Goal: Task Accomplishment & Management: Manage account settings

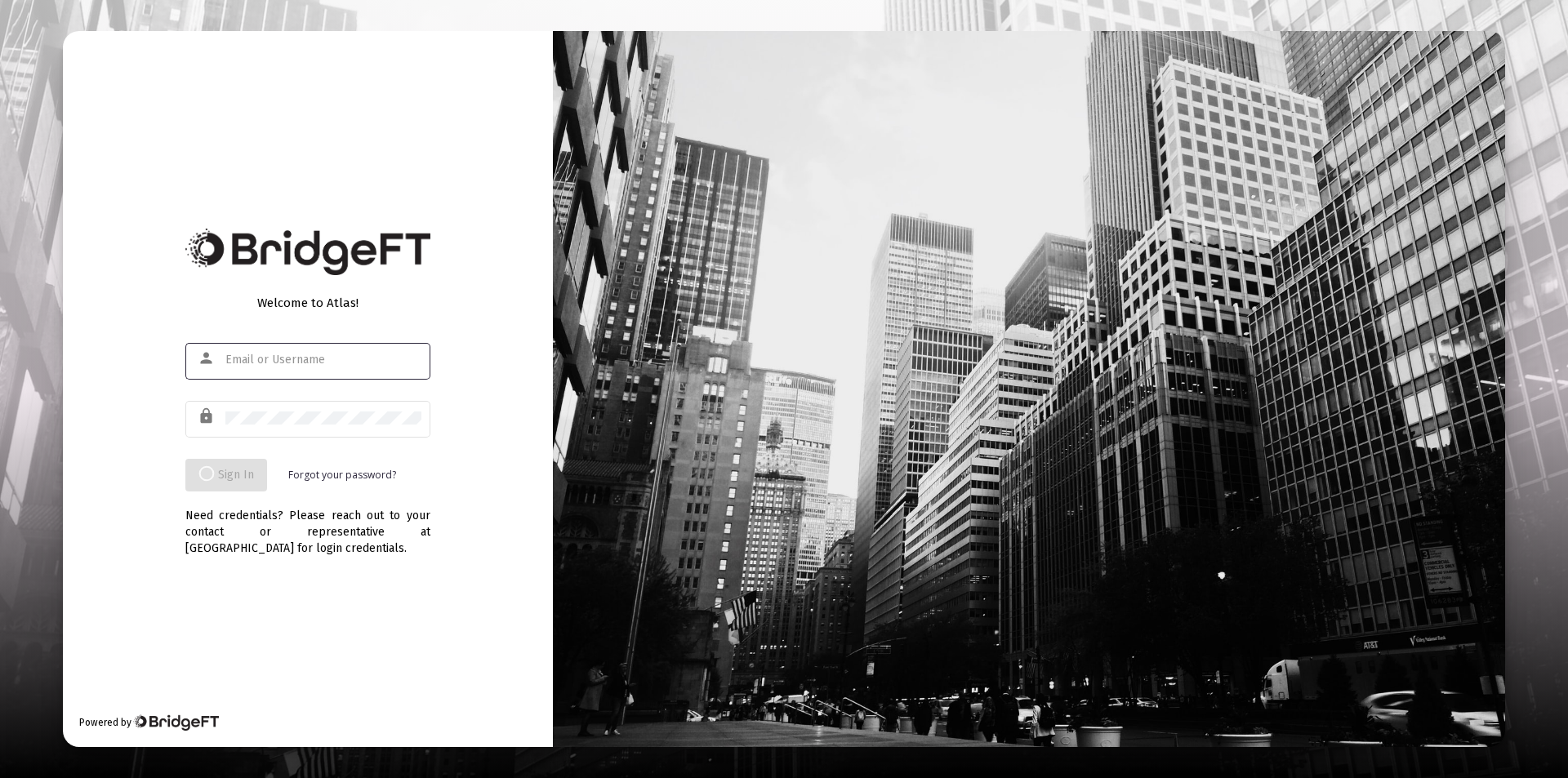
type input "[PERSON_NAME][EMAIL_ADDRESS][DOMAIN_NAME]"
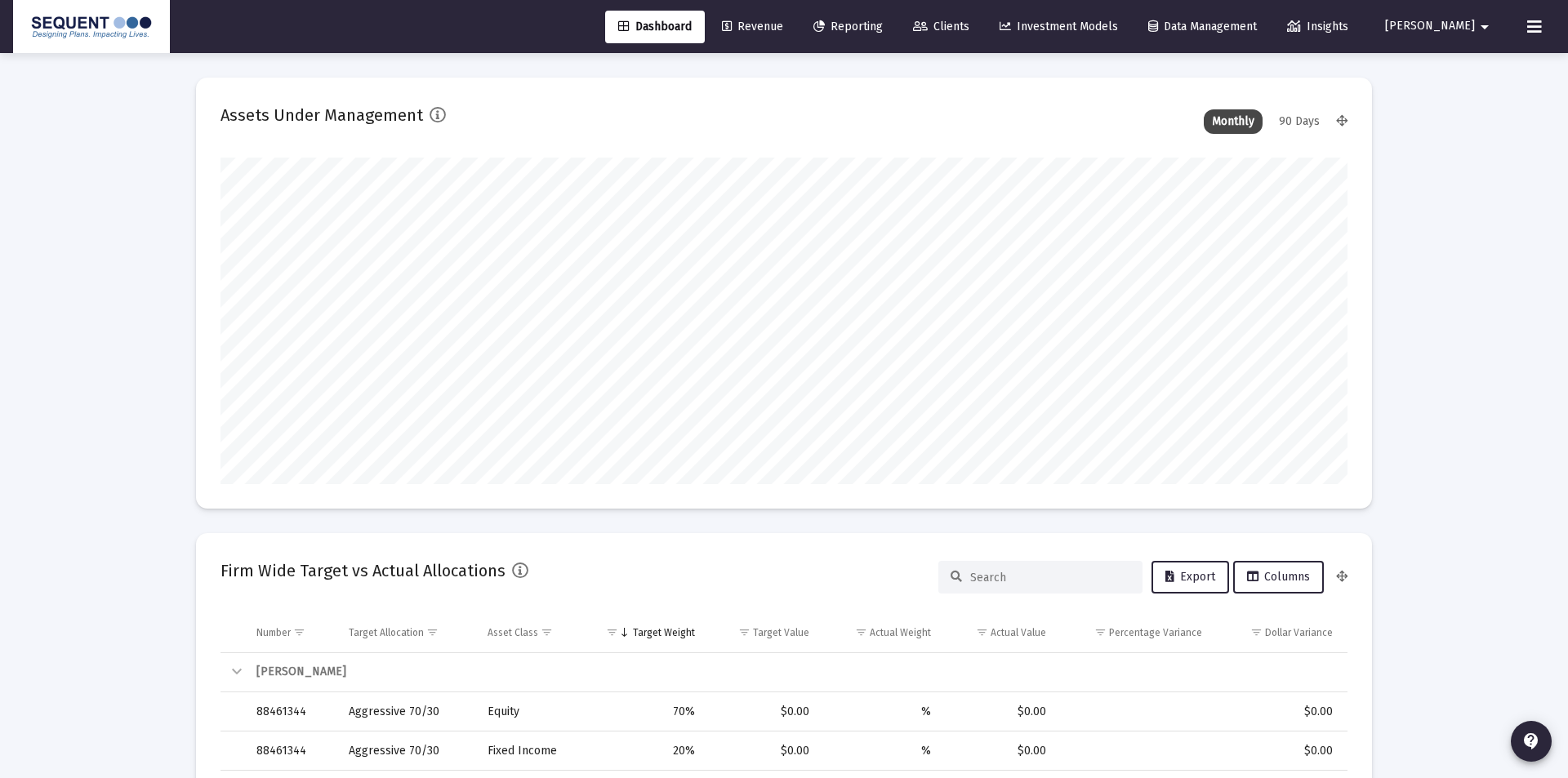
type input "[DATE]"
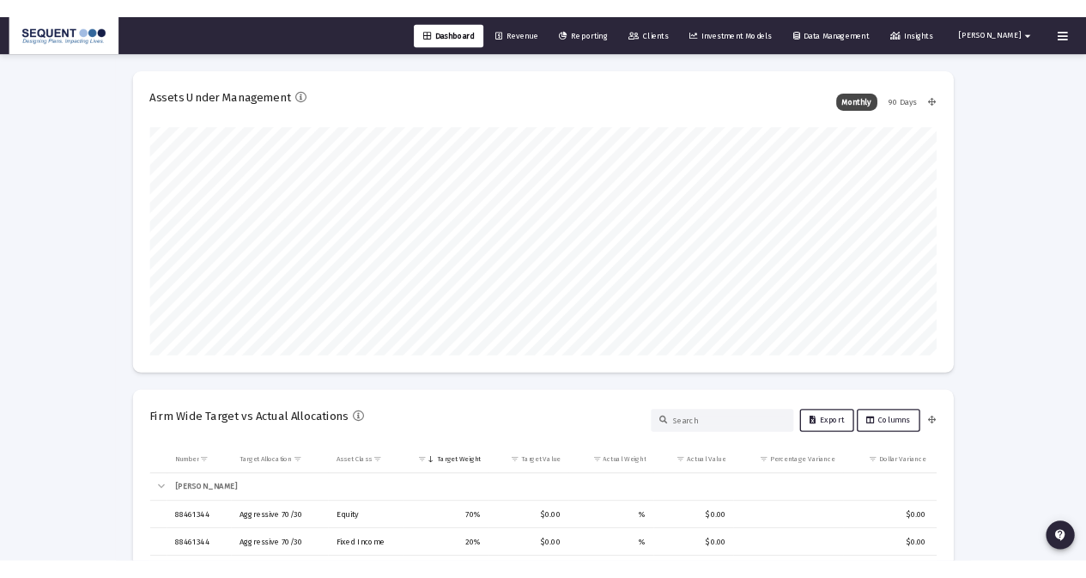
scroll to position [343, 554]
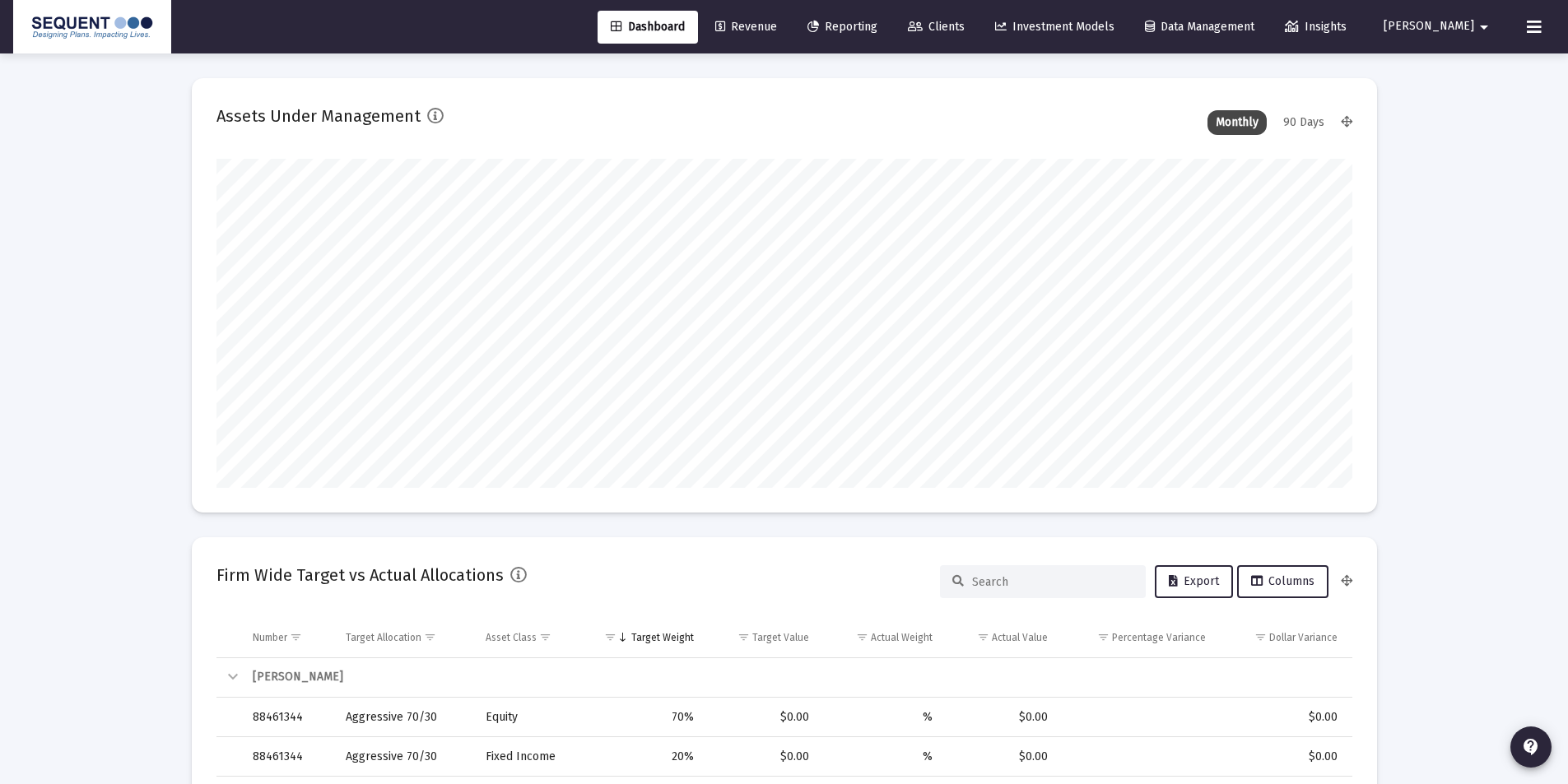
click at [978, 19] on link "Clients" at bounding box center [936, 27] width 83 height 33
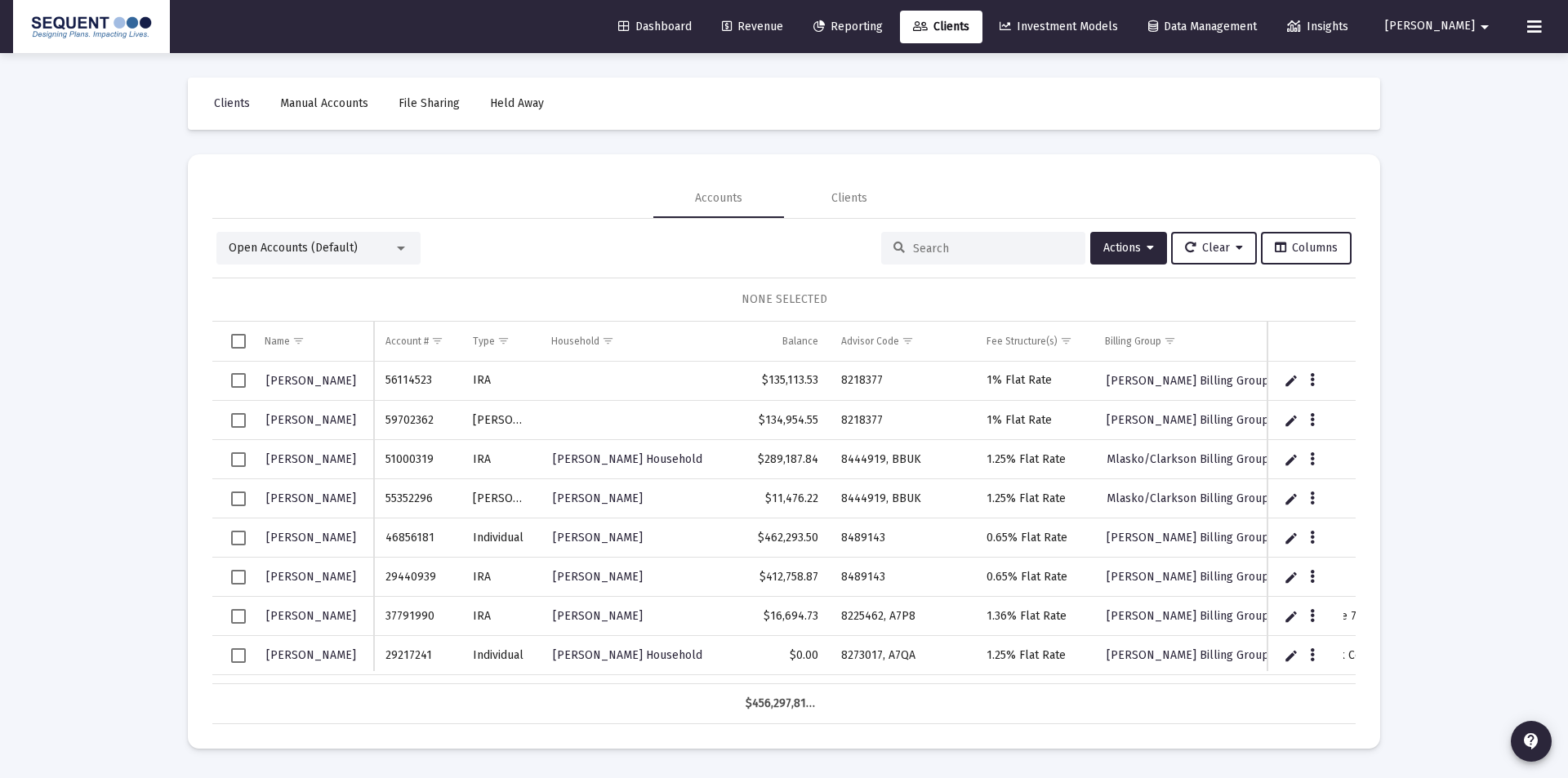
click at [983, 248] on input at bounding box center [993, 248] width 160 height 14
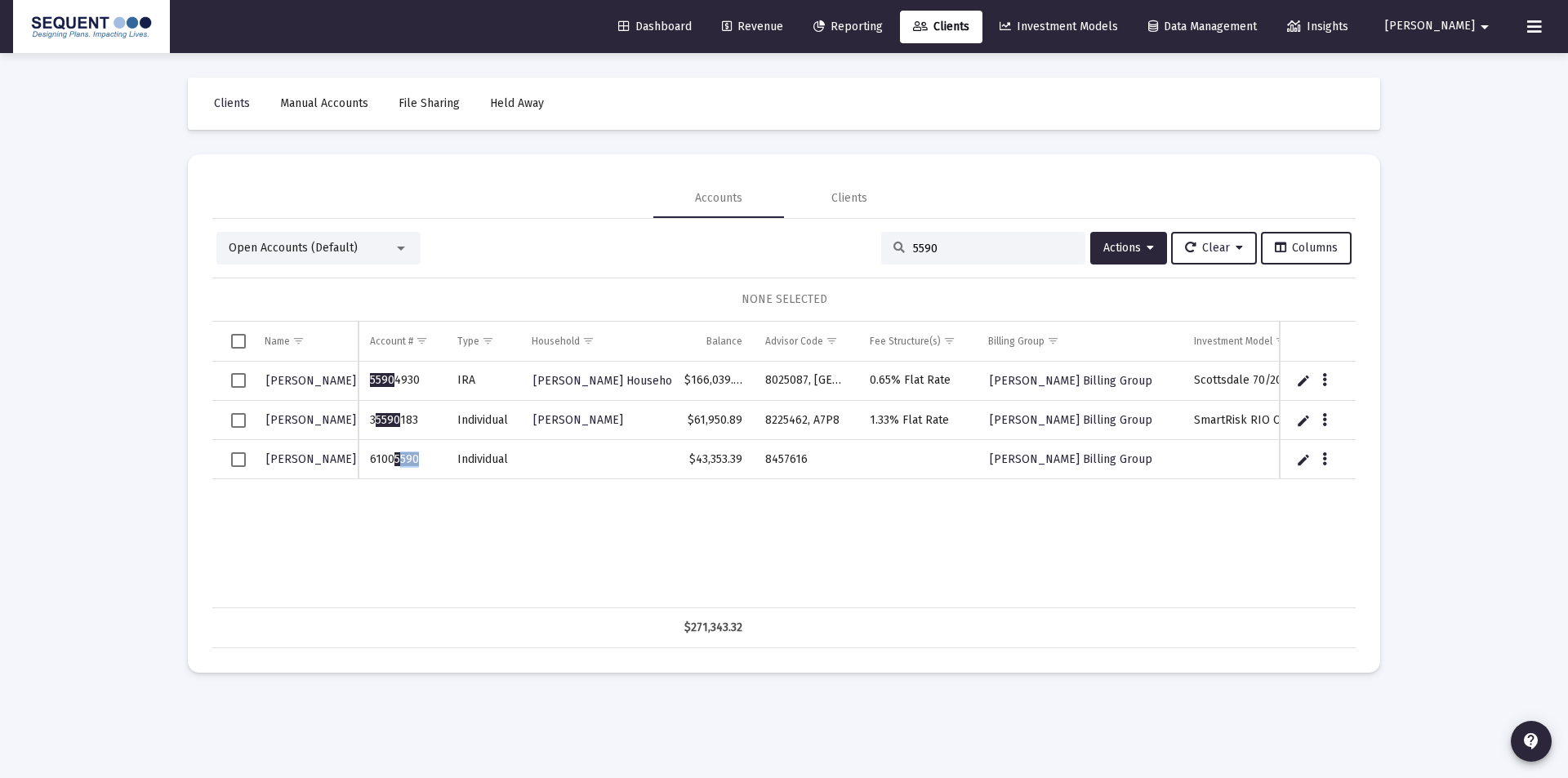
drag, startPoint x: 426, startPoint y: 463, endPoint x: 399, endPoint y: 463, distance: 27.0
click at [399, 463] on td "6100 5590" at bounding box center [402, 459] width 87 height 39
click at [436, 500] on div "[PERSON_NAME] 5590 4930 [PERSON_NAME] Household $166,039.04 8025087, [GEOGRAPHI…" at bounding box center [862, 484] width 1301 height 246
drag, startPoint x: 427, startPoint y: 461, endPoint x: 367, endPoint y: 458, distance: 60.1
click at [367, 458] on td "6100 5590" at bounding box center [402, 459] width 87 height 39
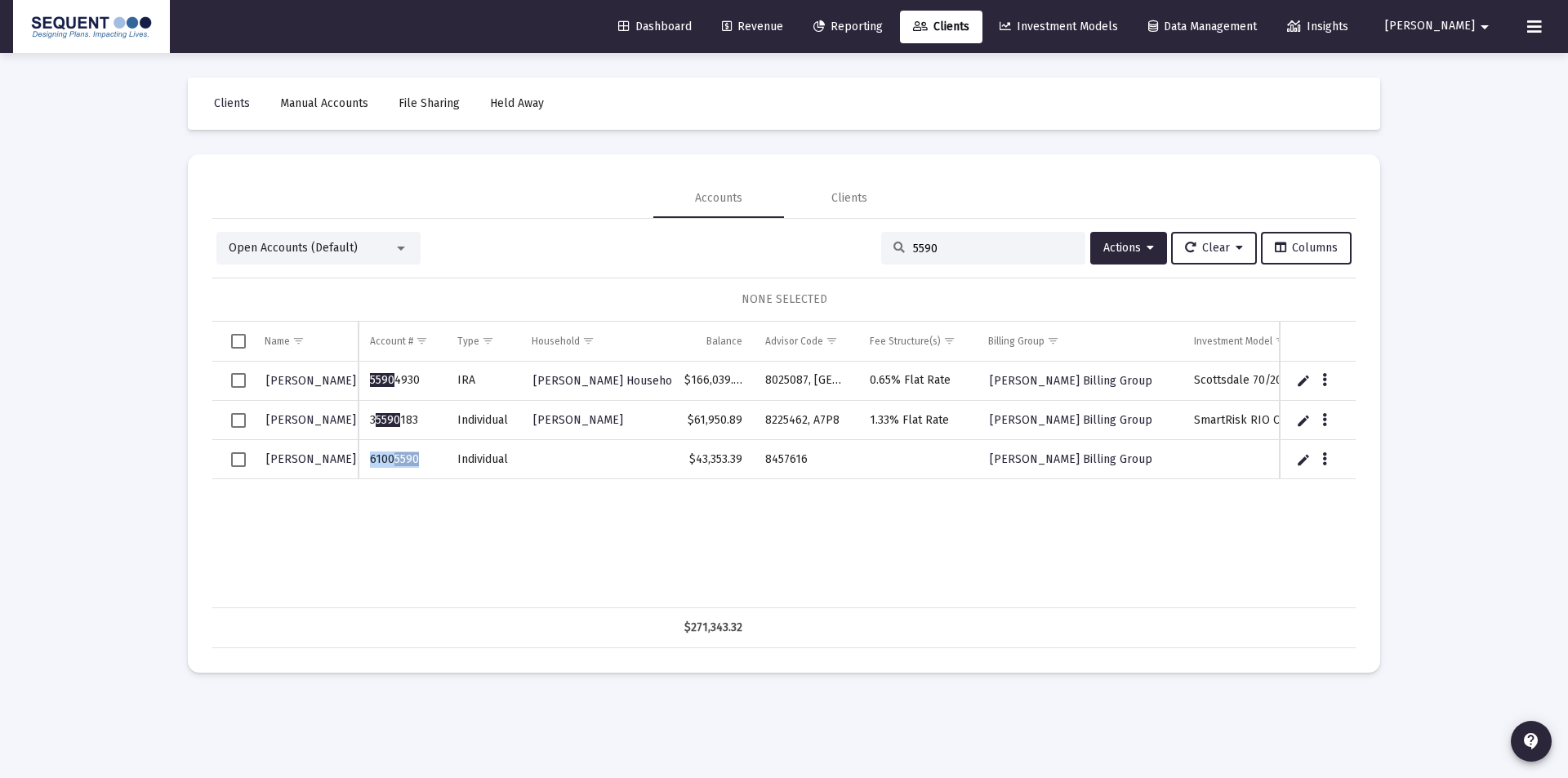
copy td "6100 5590"
click at [465, 530] on div "[PERSON_NAME] 5590 4930 [PERSON_NAME] Household $166,039.04 8025087, [GEOGRAPHI…" at bounding box center [862, 484] width 1301 height 246
click at [946, 249] on input "5590" at bounding box center [993, 248] width 160 height 14
drag, startPoint x: 893, startPoint y: 249, endPoint x: 904, endPoint y: 251, distance: 11.2
click at [894, 249] on icon at bounding box center [899, 248] width 11 height 11
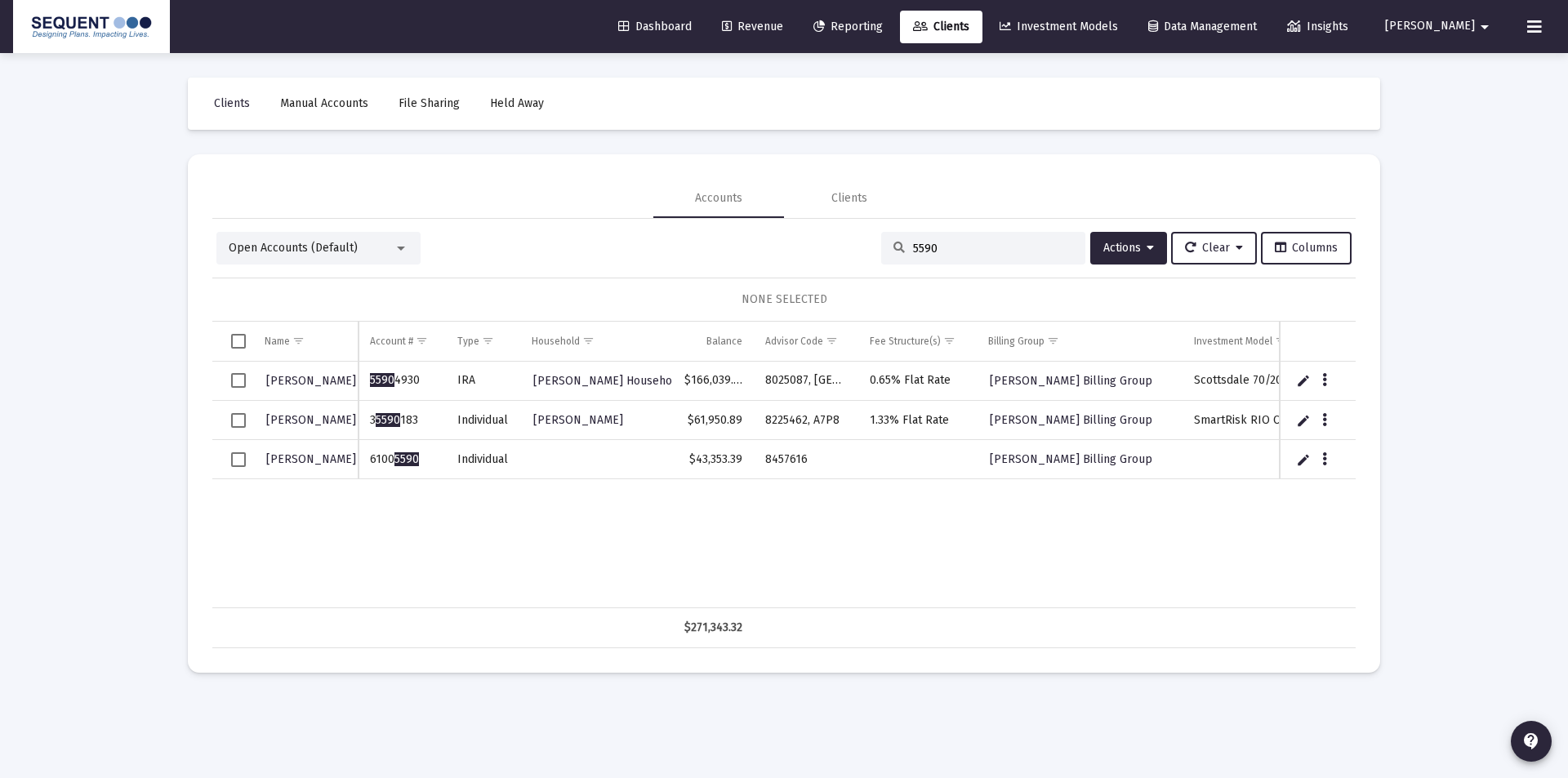
click at [900, 249] on div "5590" at bounding box center [983, 248] width 205 height 32
click at [913, 249] on input "5590" at bounding box center [993, 248] width 160 height 14
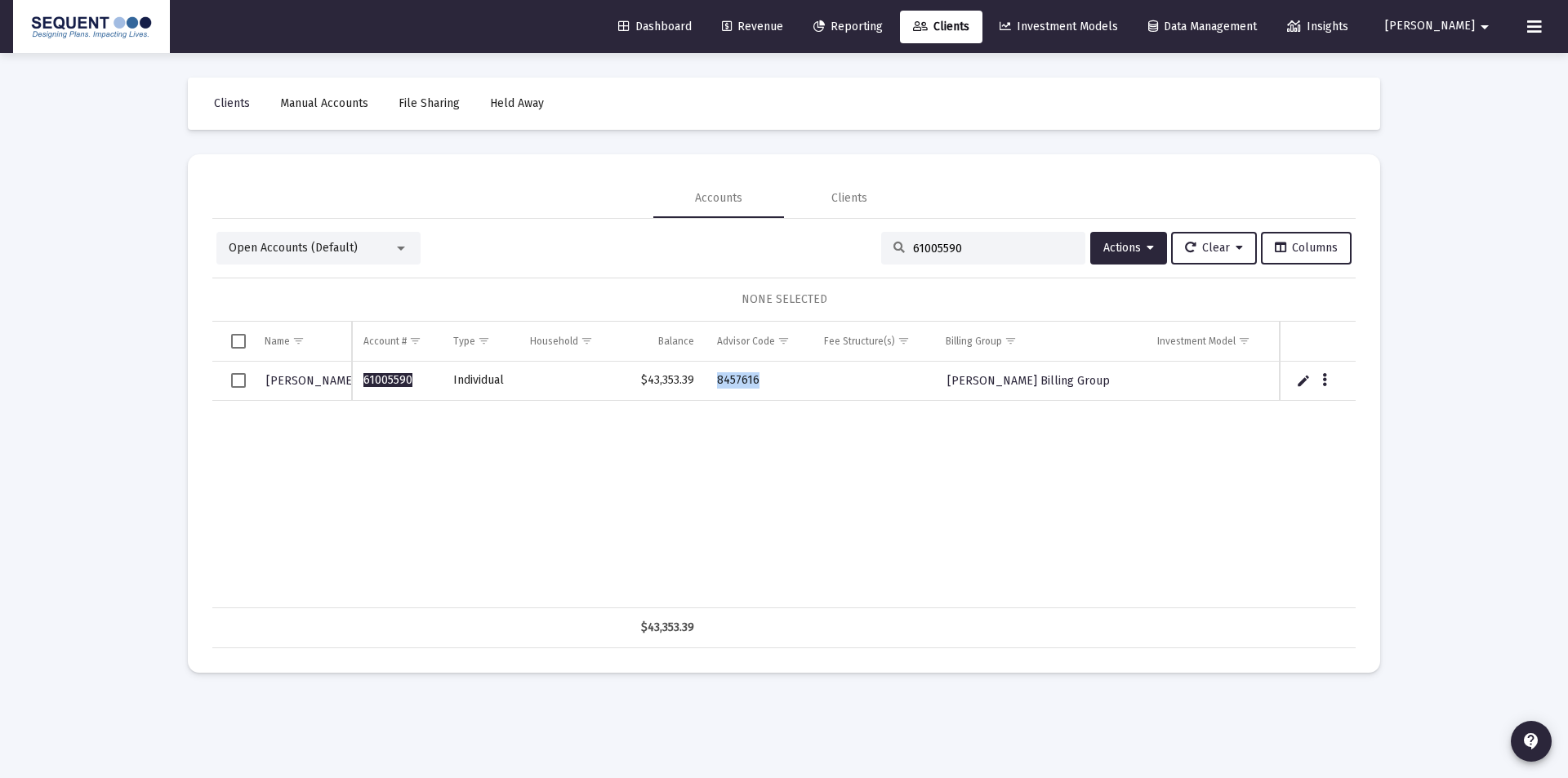
drag, startPoint x: 761, startPoint y: 383, endPoint x: 715, endPoint y: 383, distance: 46.0
click at [715, 383] on td "8457616" at bounding box center [759, 380] width 107 height 39
copy td "8457616"
drag, startPoint x: 1007, startPoint y: 250, endPoint x: 870, endPoint y: 244, distance: 137.1
click at [870, 244] on div "Open Accounts (Default) 61005590 Actions Clear Columns" at bounding box center [783, 248] width 1135 height 32
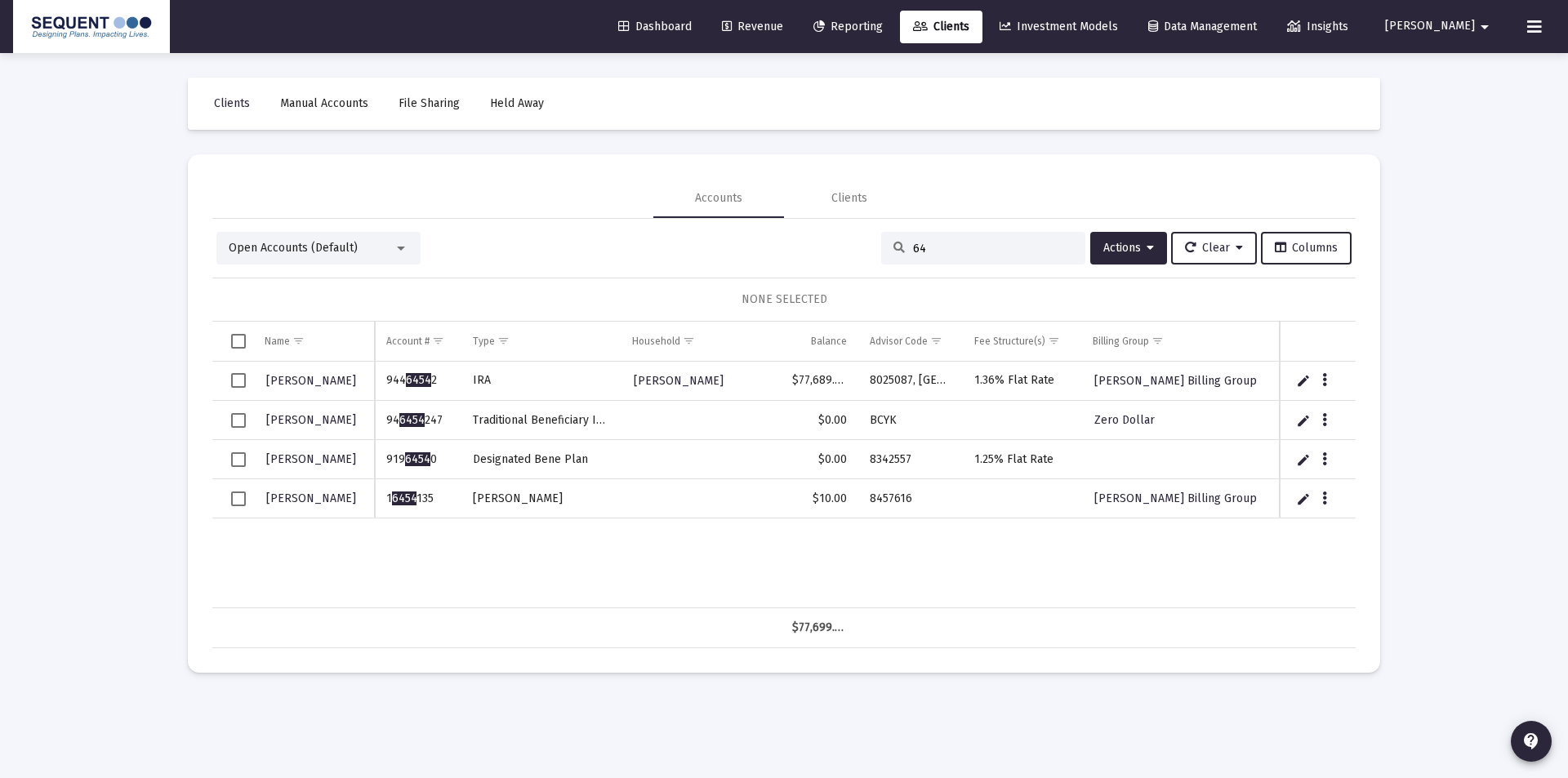
type input "6"
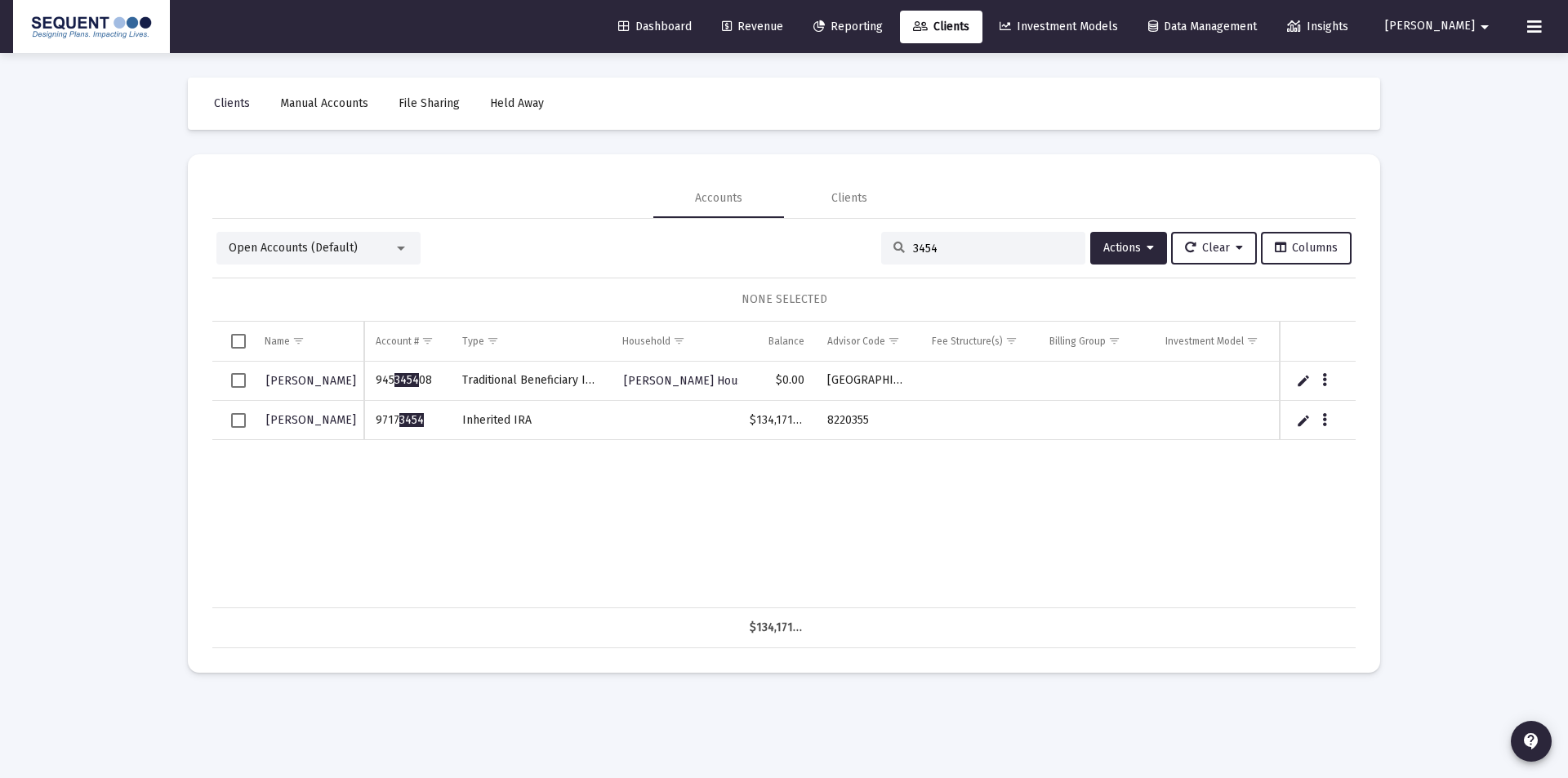
type input "3454"
drag, startPoint x: 425, startPoint y: 418, endPoint x: 374, endPoint y: 423, distance: 51.2
click at [374, 423] on td "9717 3454" at bounding box center [407, 419] width 87 height 39
copy td "9717 3454"
drag, startPoint x: 879, startPoint y: 422, endPoint x: 815, endPoint y: 427, distance: 64.2
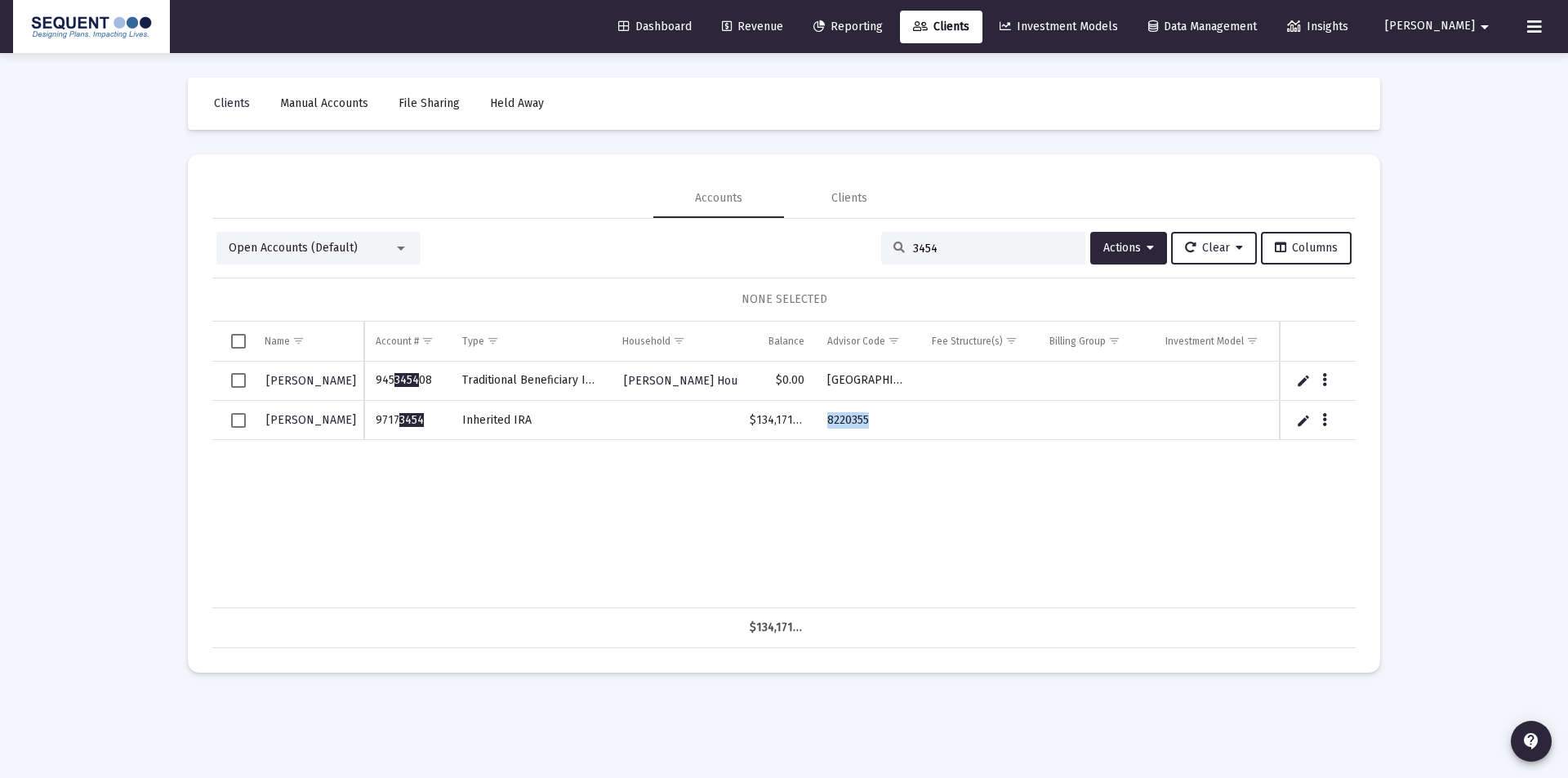
click at [816, 427] on td "8220355" at bounding box center [869, 419] width 105 height 39
copy td "8220355"
click at [958, 407] on td "Data grid" at bounding box center [979, 419] width 118 height 39
click at [238, 421] on span "Select row" at bounding box center [238, 419] width 14 height 14
click at [1138, 248] on span "Actions" at bounding box center [1128, 247] width 50 height 14
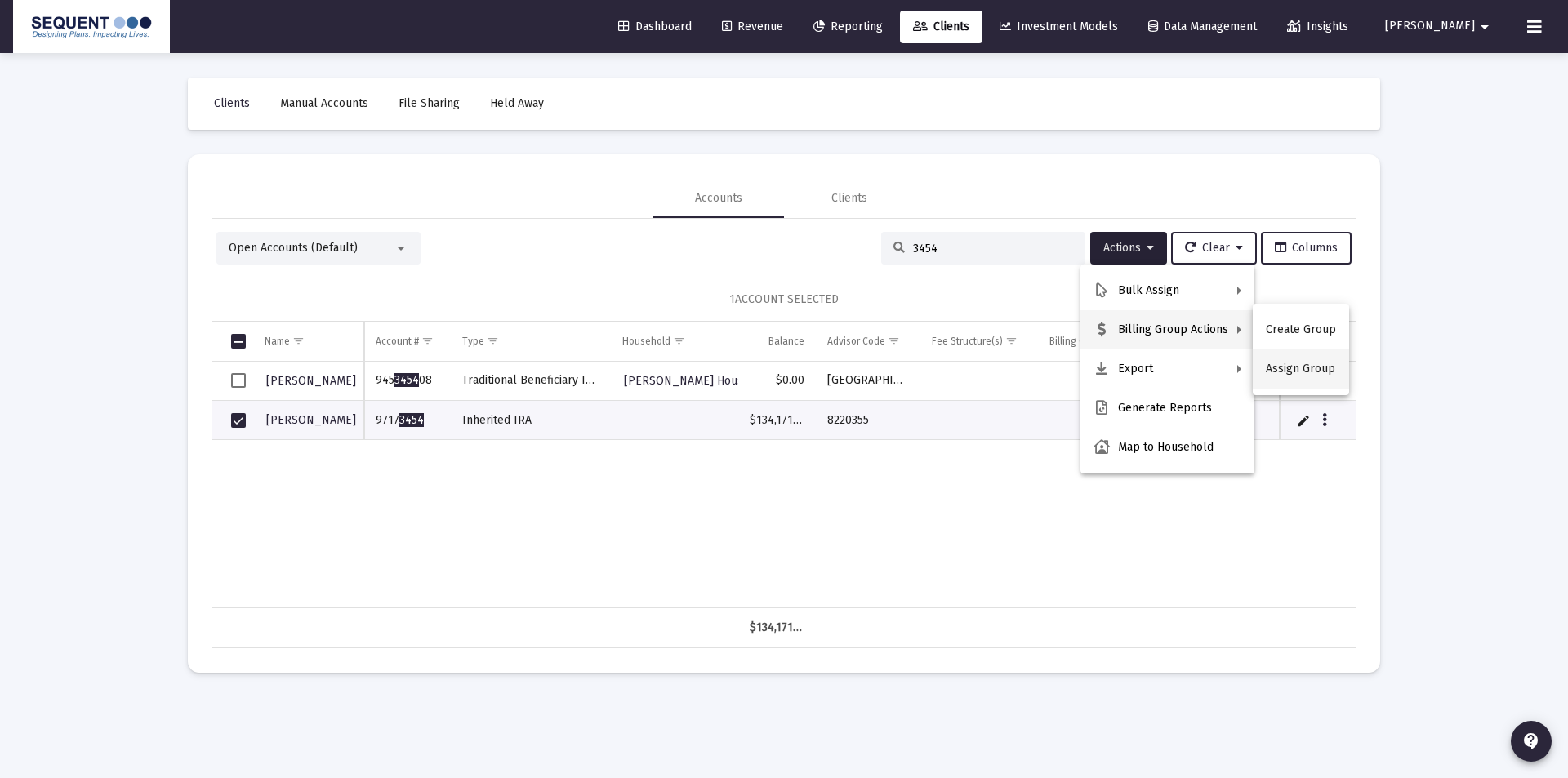
click at [1291, 364] on button "Assign Group" at bounding box center [1301, 368] width 96 height 39
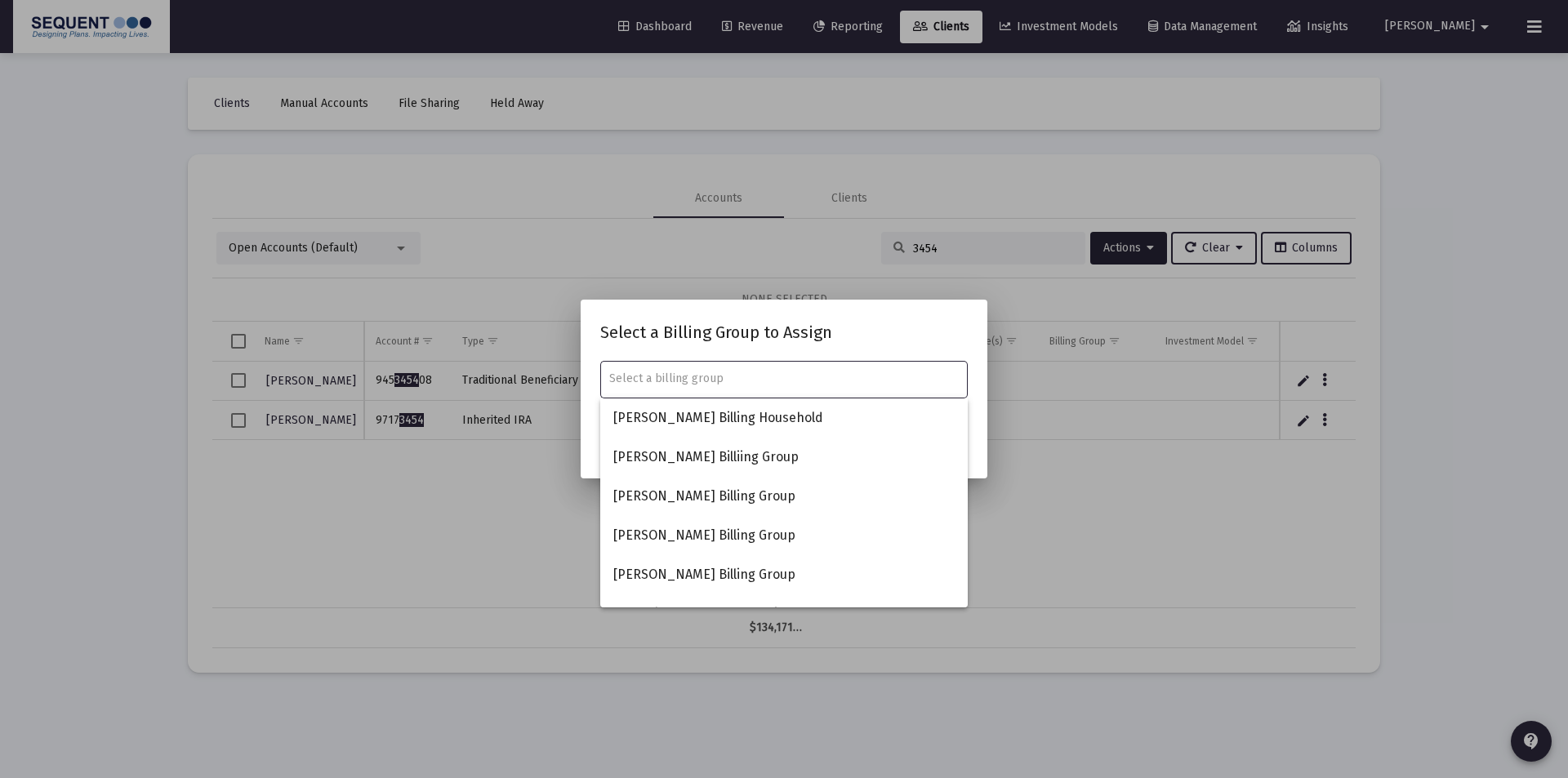
click at [794, 379] on input "text" at bounding box center [784, 379] width 350 height 13
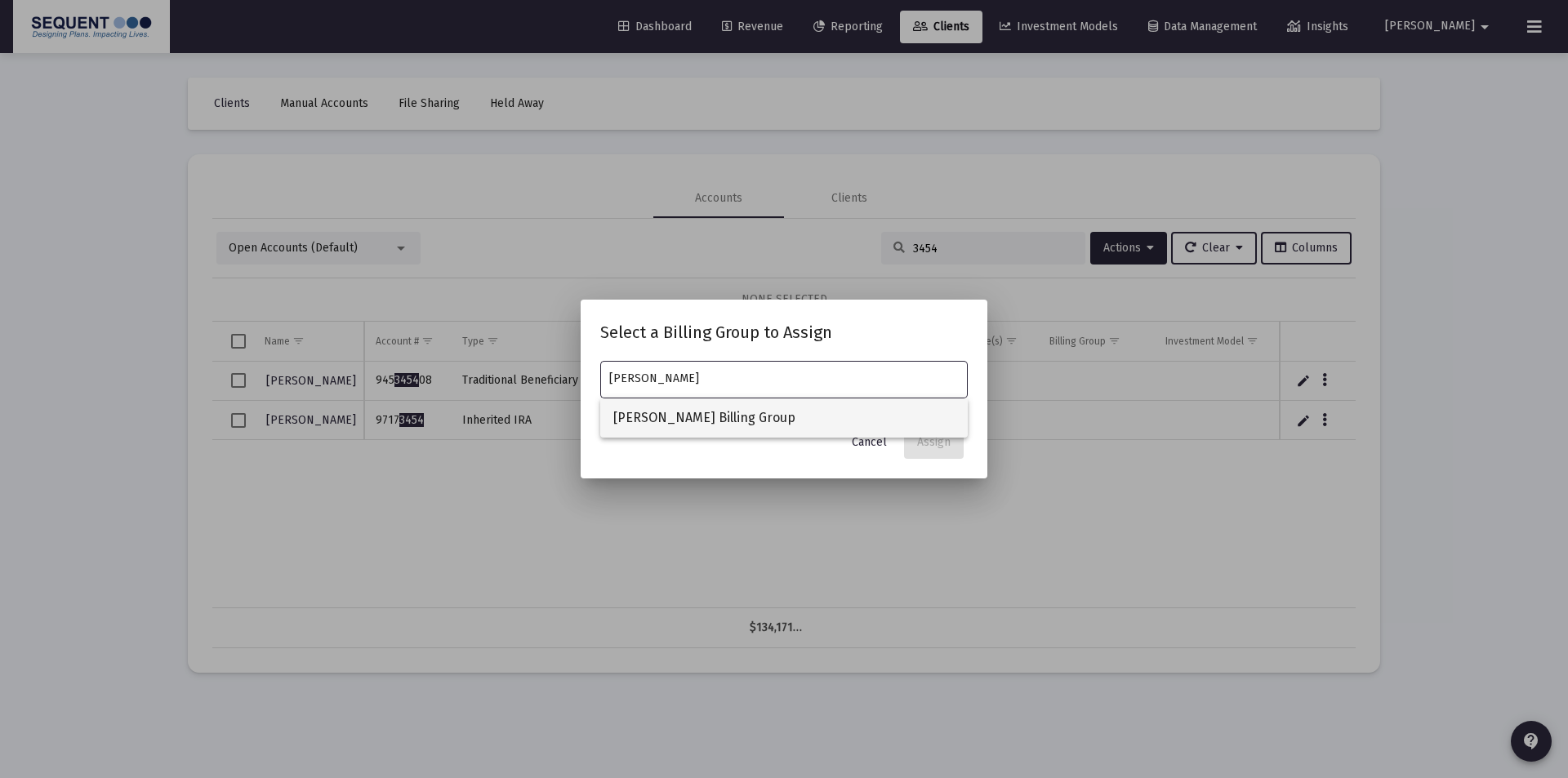
click at [751, 411] on span "[PERSON_NAME] Billing Group" at bounding box center [784, 418] width 342 height 39
type input "[PERSON_NAME] Billing Group"
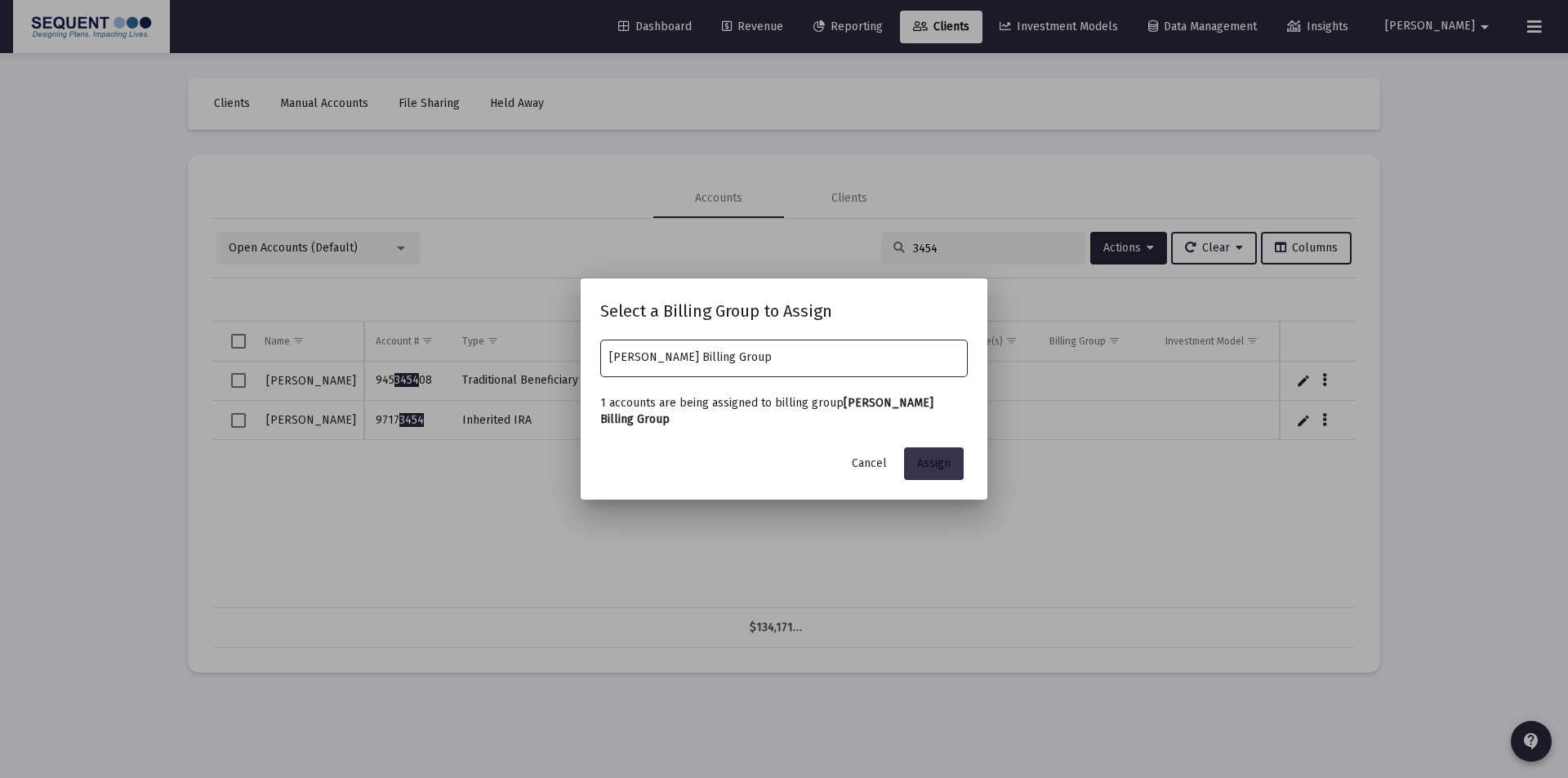
click at [932, 464] on span "Assign" at bounding box center [933, 463] width 33 height 14
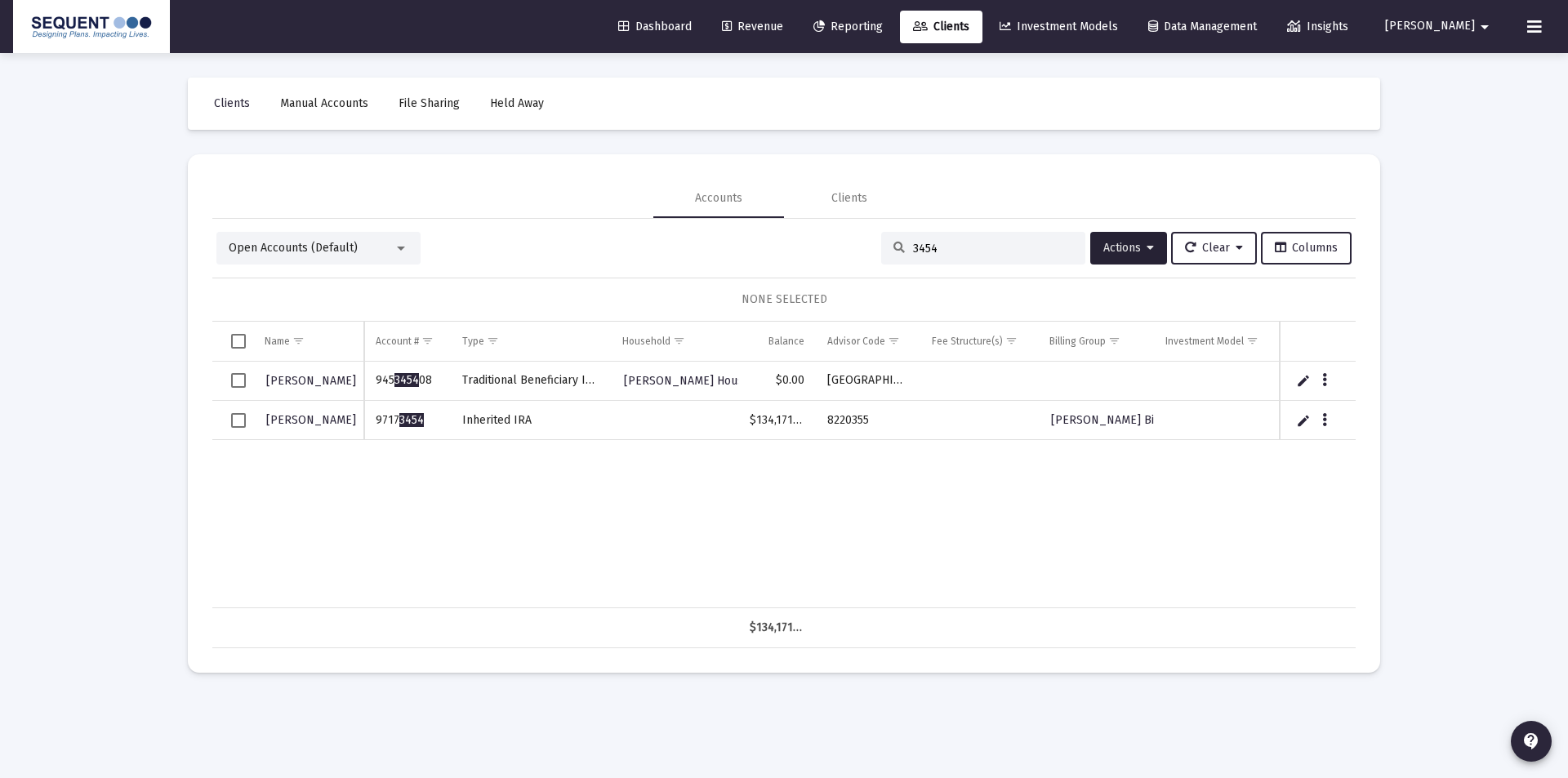
click at [1333, 416] on div "Data grid" at bounding box center [1325, 418] width 20 height 14
click at [1329, 416] on button "Data grid" at bounding box center [1324, 418] width 14 height 14
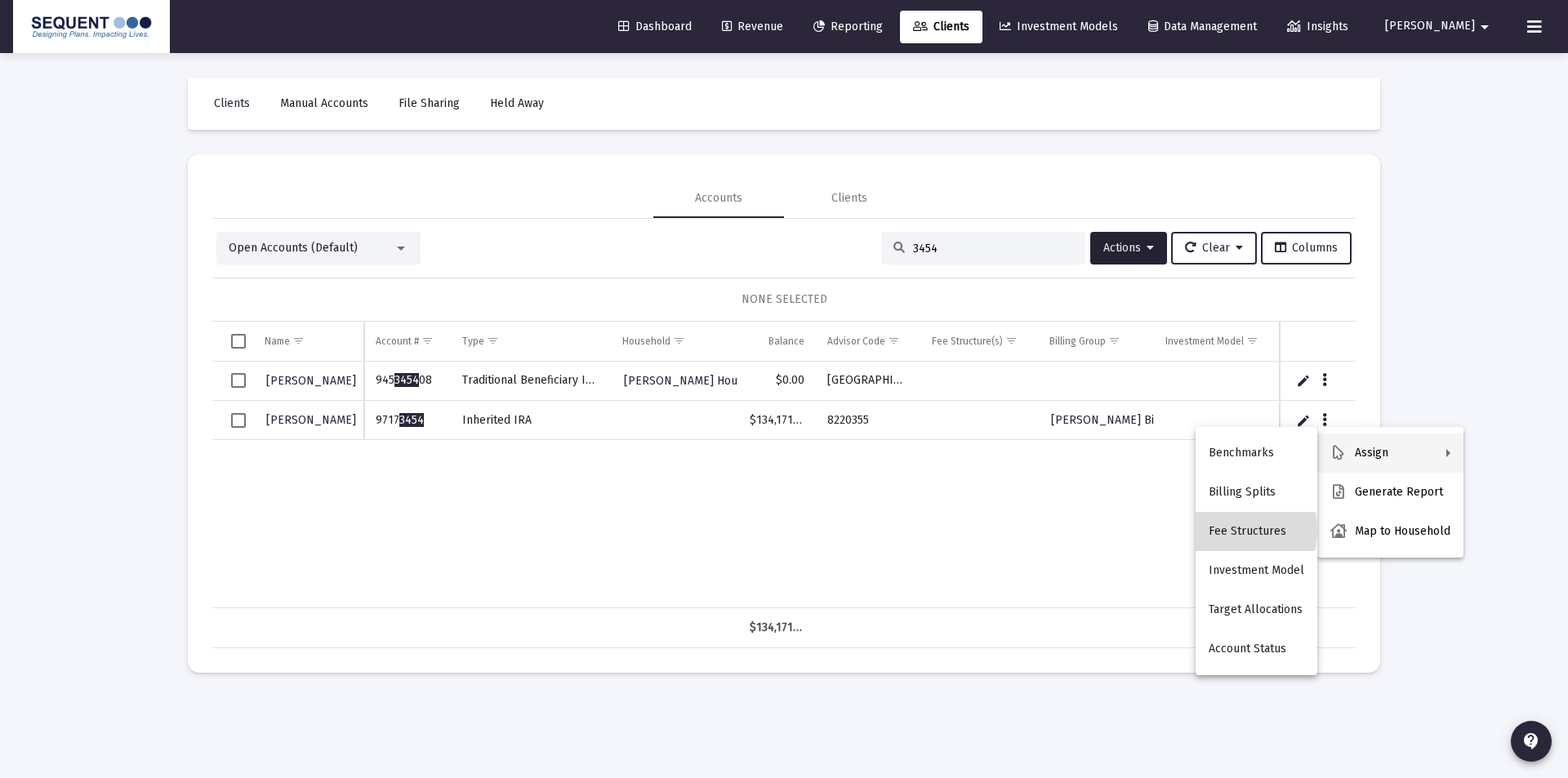
click at [1236, 531] on button "Fee Structures" at bounding box center [1257, 531] width 122 height 39
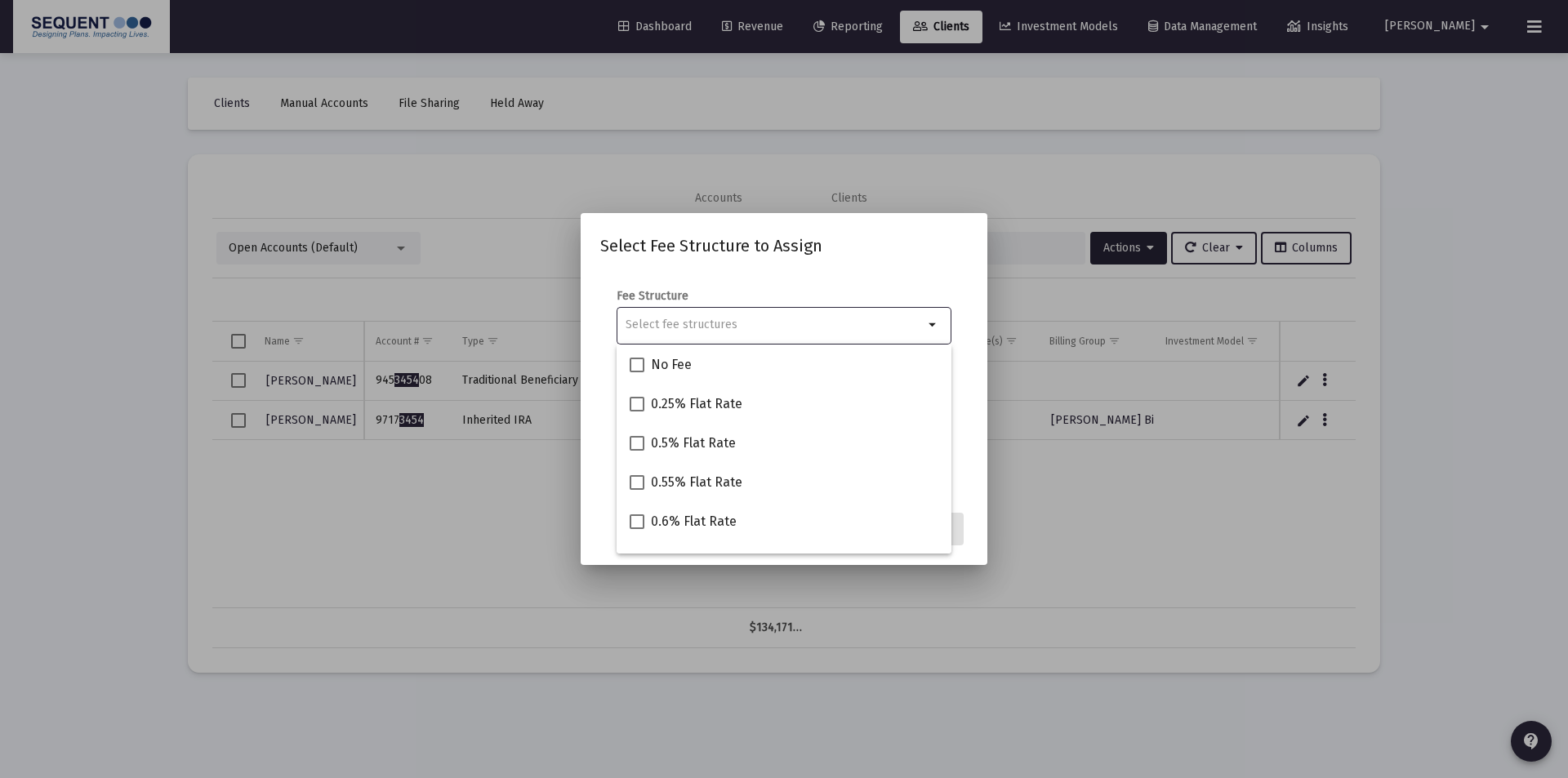
click at [772, 322] on input "Selection" at bounding box center [774, 325] width 298 height 13
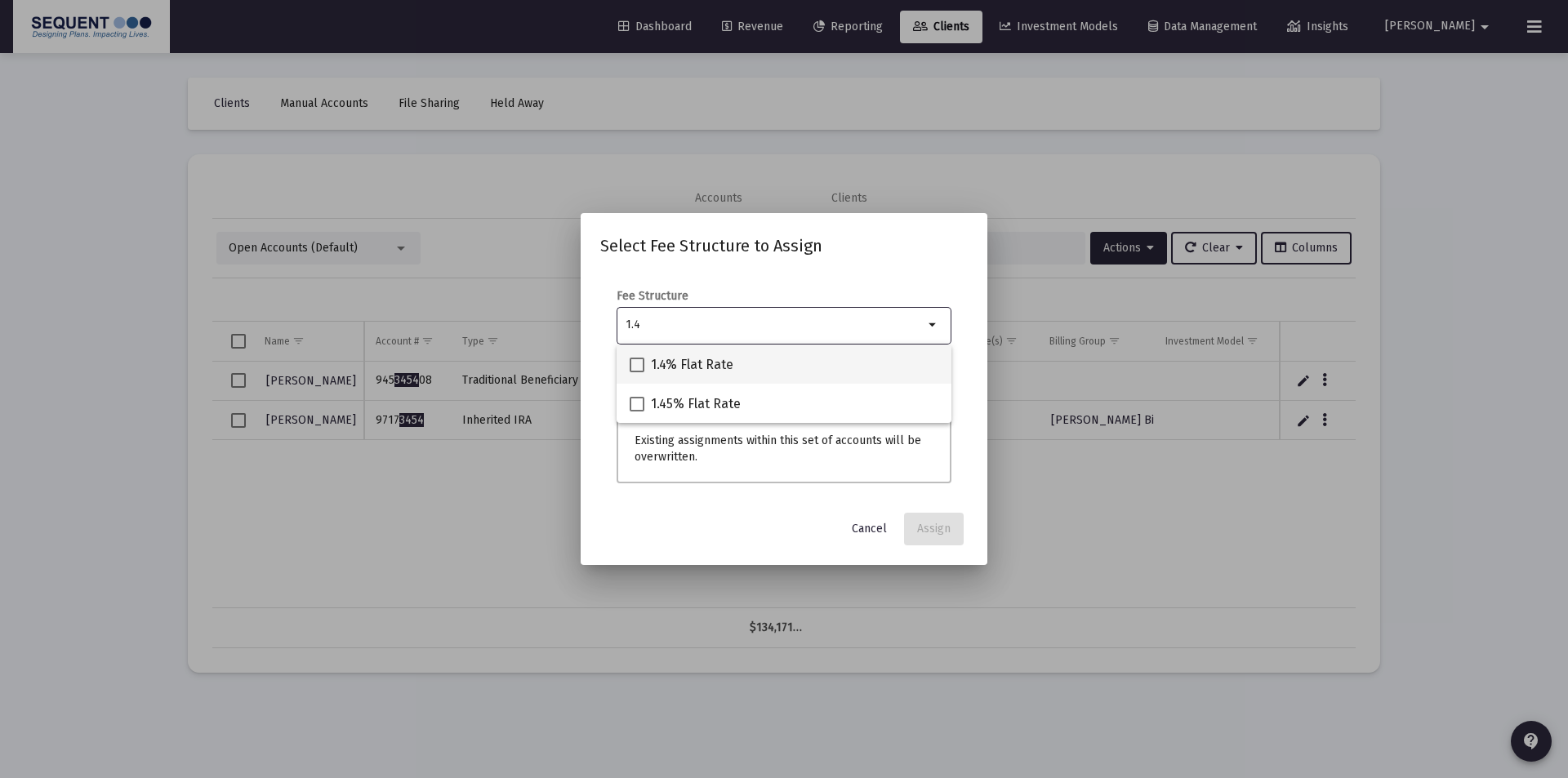
type input "1.4"
click at [657, 357] on span "1.4% Flat Rate" at bounding box center [692, 364] width 83 height 20
click at [637, 372] on input "1.4% Flat Rate" at bounding box center [637, 372] width 1 height 1
checkbox input "true"
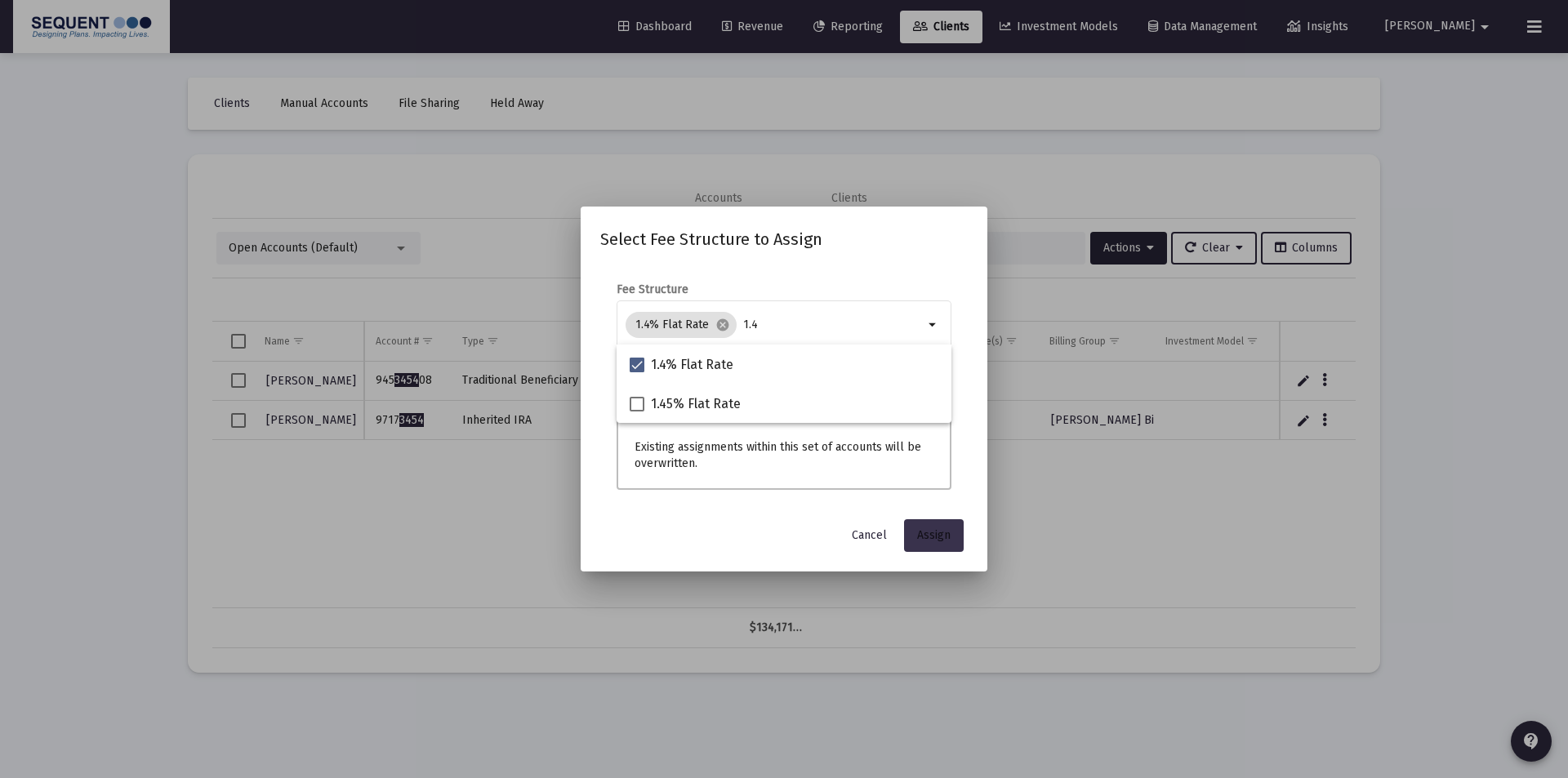
click at [931, 539] on span "Assign" at bounding box center [933, 535] width 33 height 14
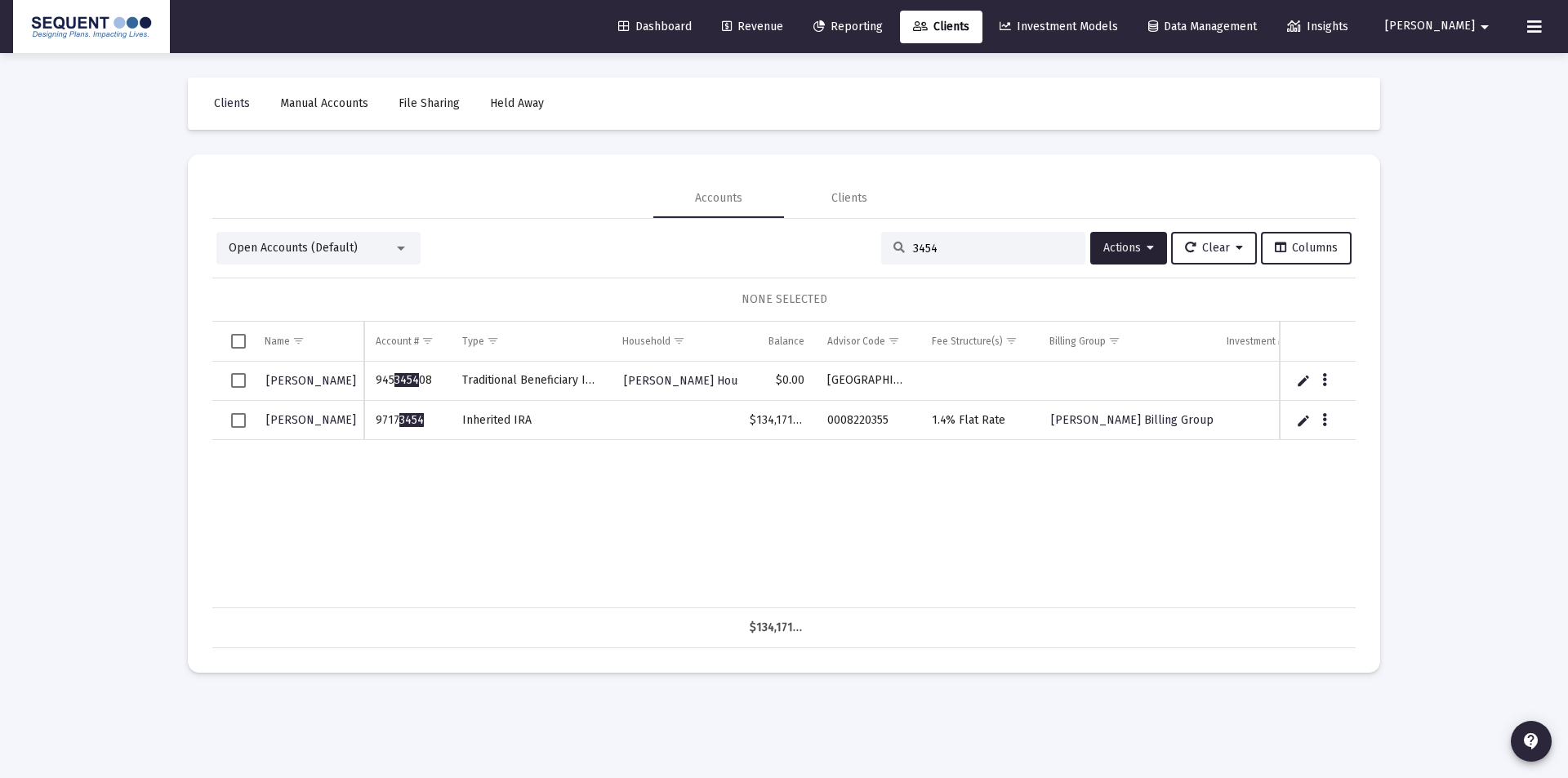
drag, startPoint x: 960, startPoint y: 251, endPoint x: 846, endPoint y: 256, distance: 114.1
click at [846, 256] on div "Open Accounts (Default) 3454 Actions Clear Columns" at bounding box center [783, 248] width 1135 height 32
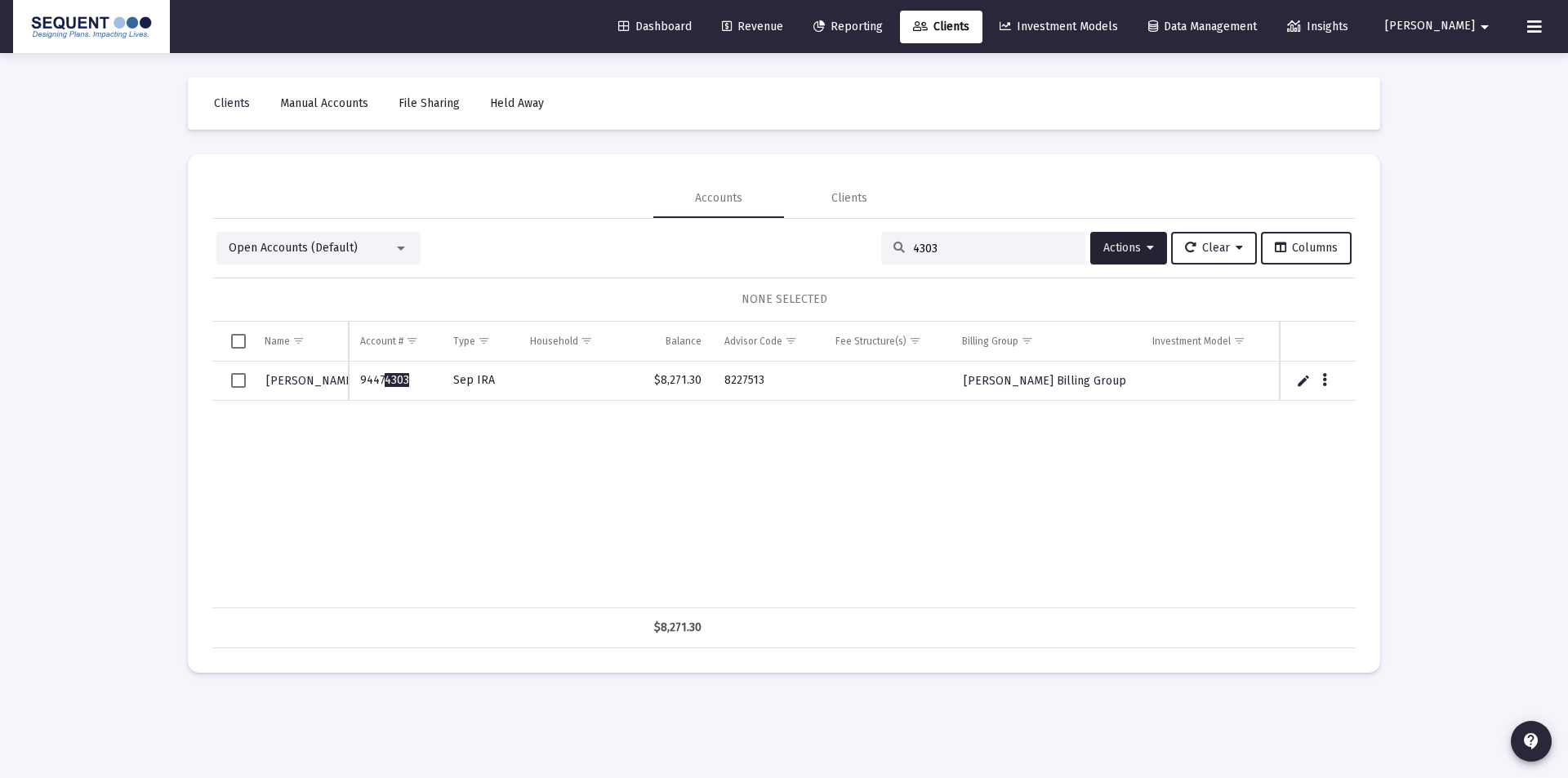
type input "4303"
drag, startPoint x: 421, startPoint y: 380, endPoint x: 361, endPoint y: 385, distance: 60.2
click at [361, 385] on td "9447 4303" at bounding box center [396, 380] width 93 height 39
copy td "9447 4303"
drag, startPoint x: 770, startPoint y: 378, endPoint x: 724, endPoint y: 388, distance: 47.1
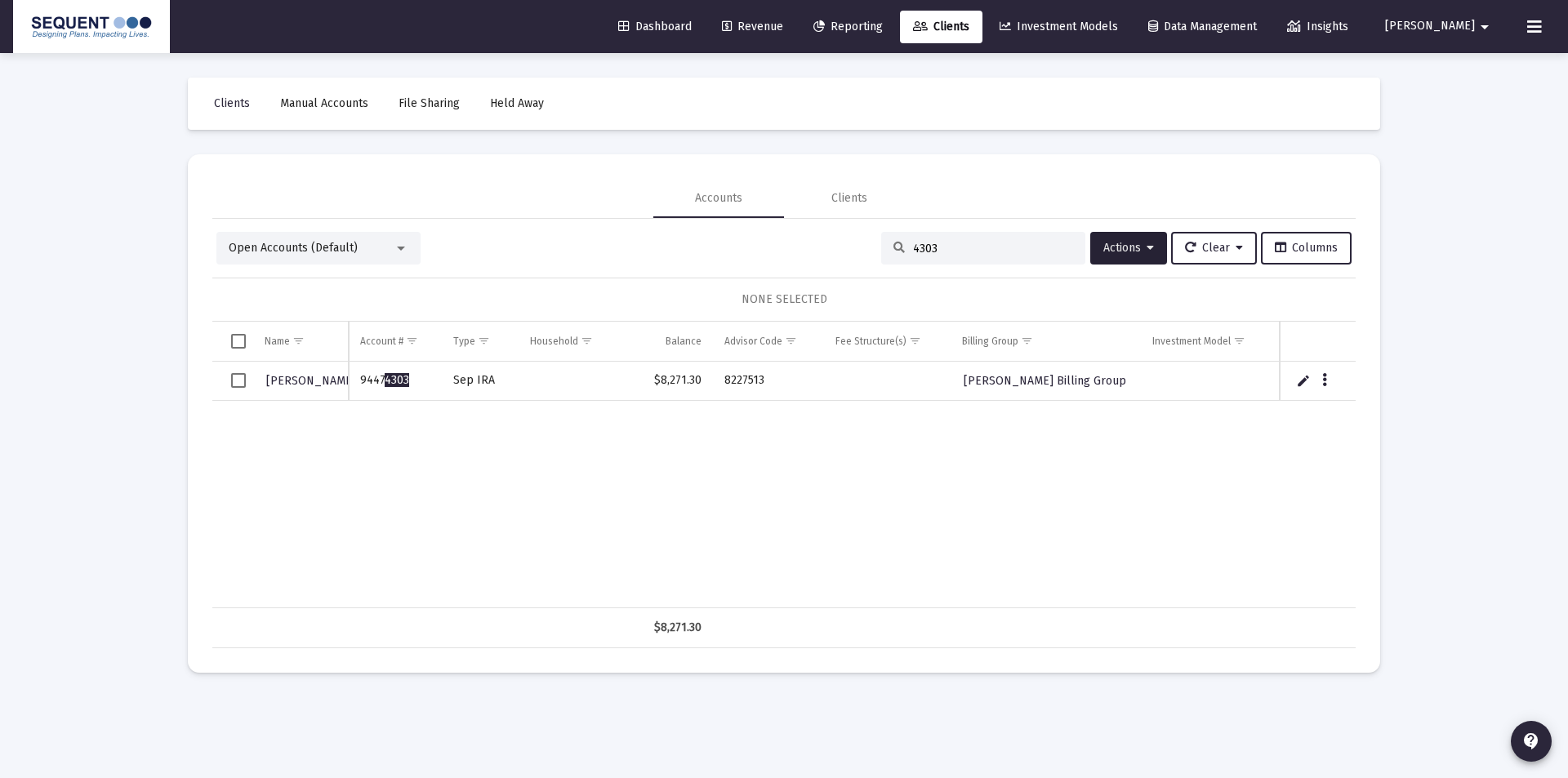
click at [724, 388] on td "8227513" at bounding box center [768, 380] width 111 height 39
copy td "8227513"
click at [972, 428] on div "[PERSON_NAME] 9447 4303 Sep IRA $8,271.30 8227513 [PERSON_NAME] Billing Group" at bounding box center [784, 484] width 1144 height 246
click at [1330, 378] on button "Data grid" at bounding box center [1324, 379] width 14 height 14
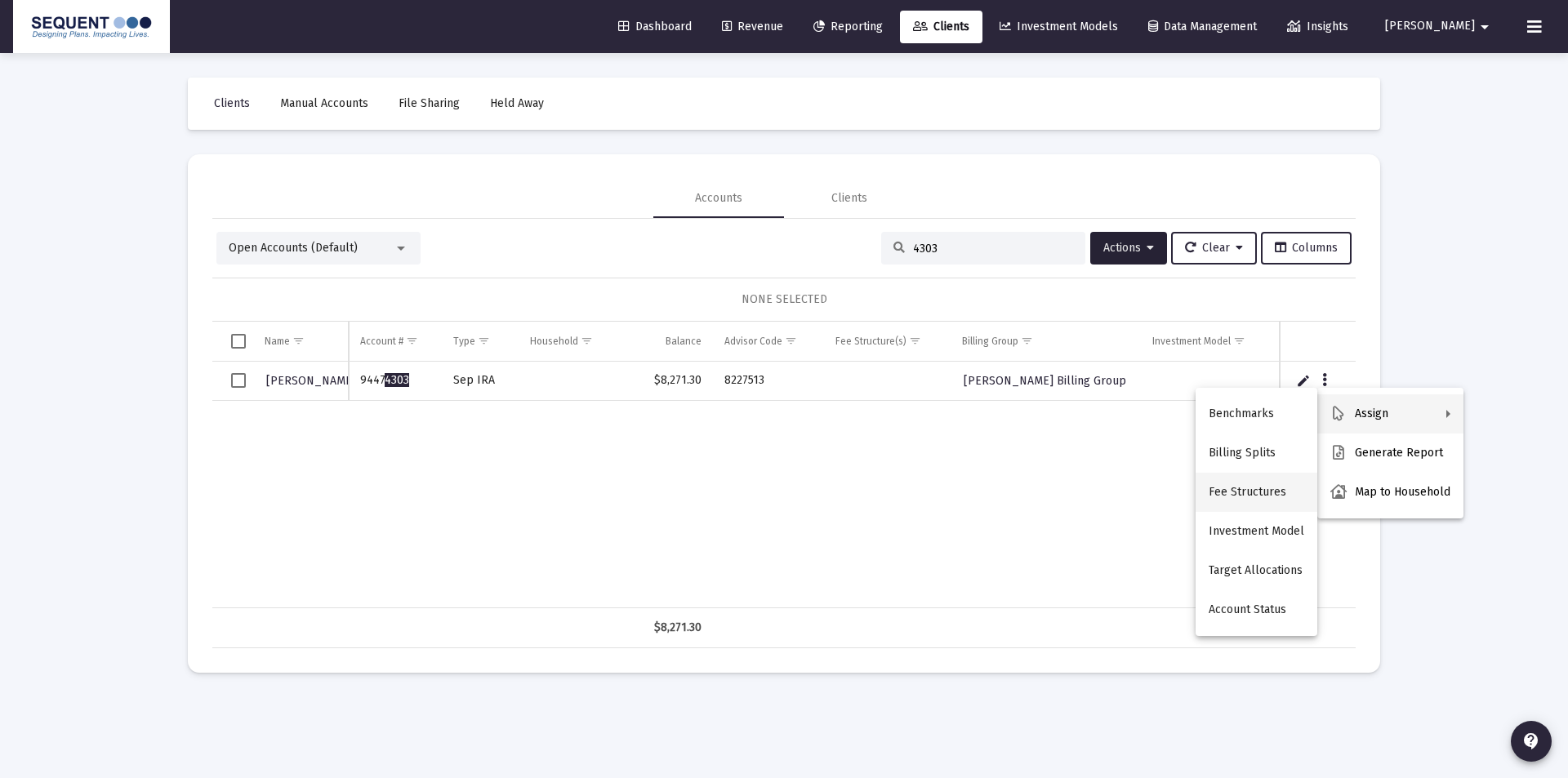
click at [1246, 496] on button "Fee Structures" at bounding box center [1257, 492] width 122 height 39
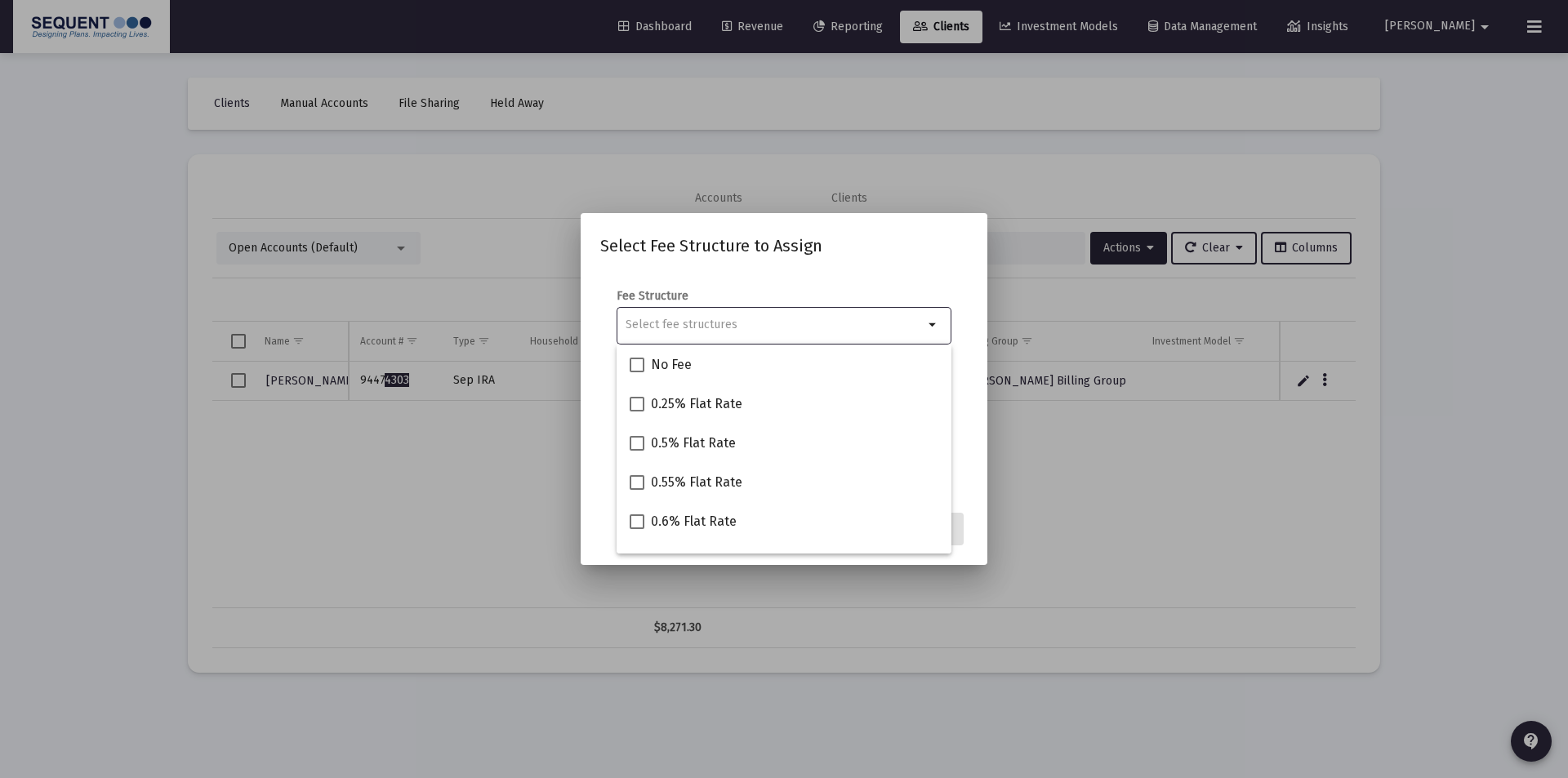
click at [726, 331] on input "Selection" at bounding box center [774, 325] width 298 height 13
type input "1"
click at [717, 367] on span "1% Flat Rate" at bounding box center [687, 364] width 73 height 20
click at [637, 372] on input "1% Flat Rate" at bounding box center [637, 372] width 1 height 1
checkbox input "true"
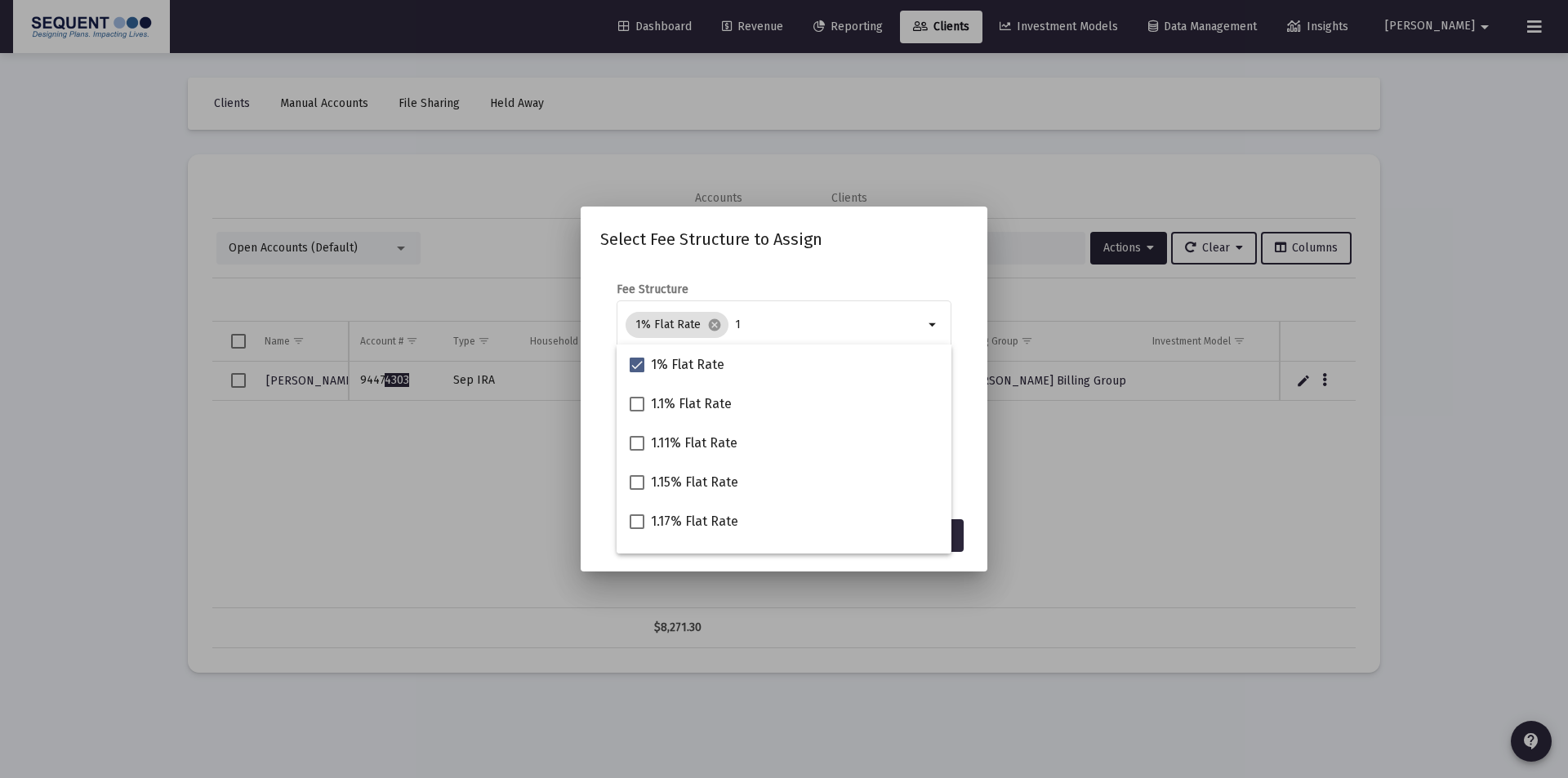
click at [901, 266] on mat-dialog-content "Fee Structure 1% Flat Rate cancel 1 arrow_drop_down Notes You are assigning 1 a…" at bounding box center [783, 387] width 406 height 244
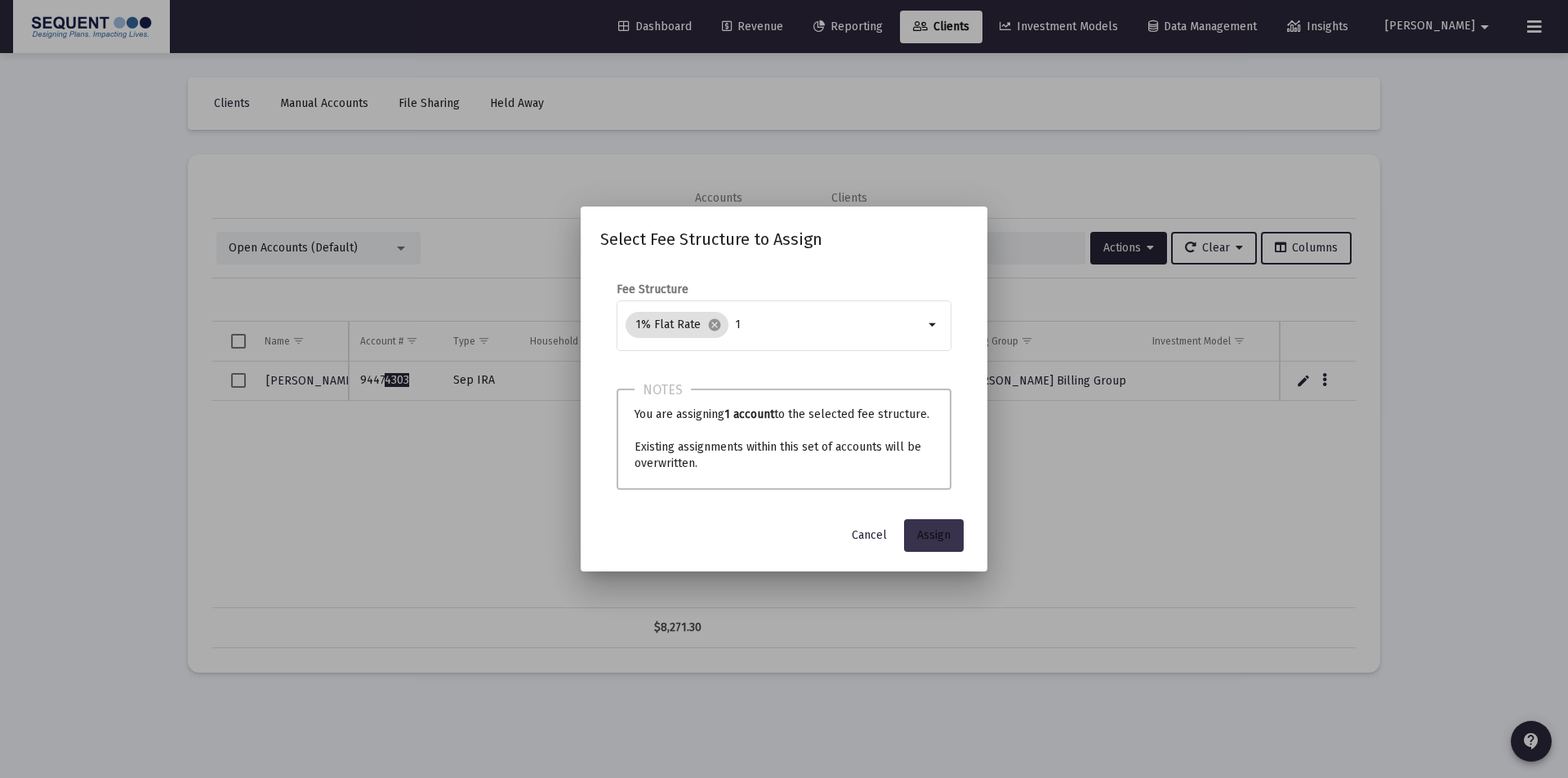
click at [931, 522] on button "Assign" at bounding box center [933, 535] width 60 height 32
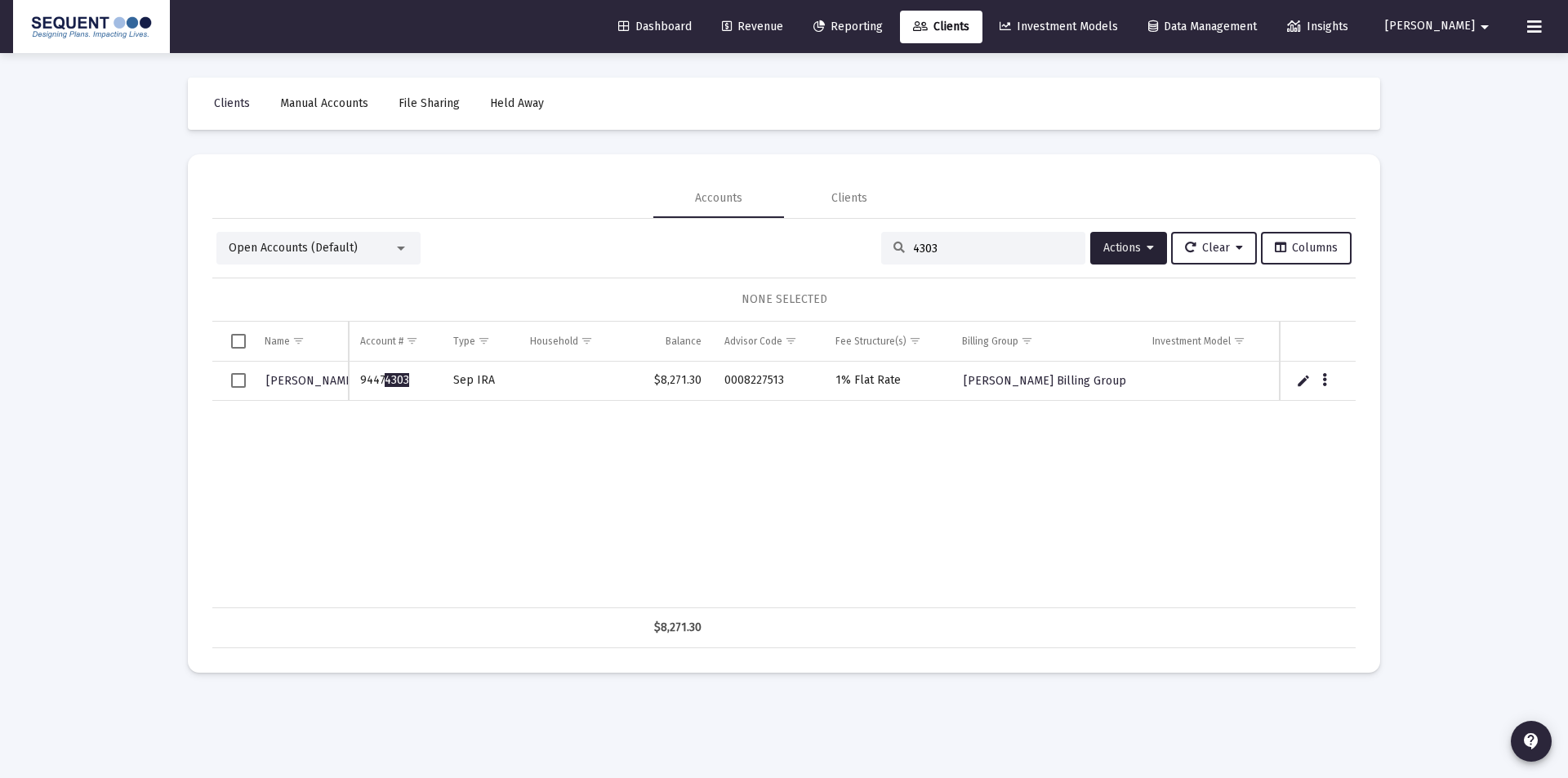
click at [948, 251] on input "4303" at bounding box center [993, 248] width 160 height 14
drag, startPoint x: 953, startPoint y: 246, endPoint x: 830, endPoint y: 249, distance: 123.0
click at [830, 249] on div "Open Accounts (Default) 4303 Actions Clear Columns" at bounding box center [783, 248] width 1135 height 32
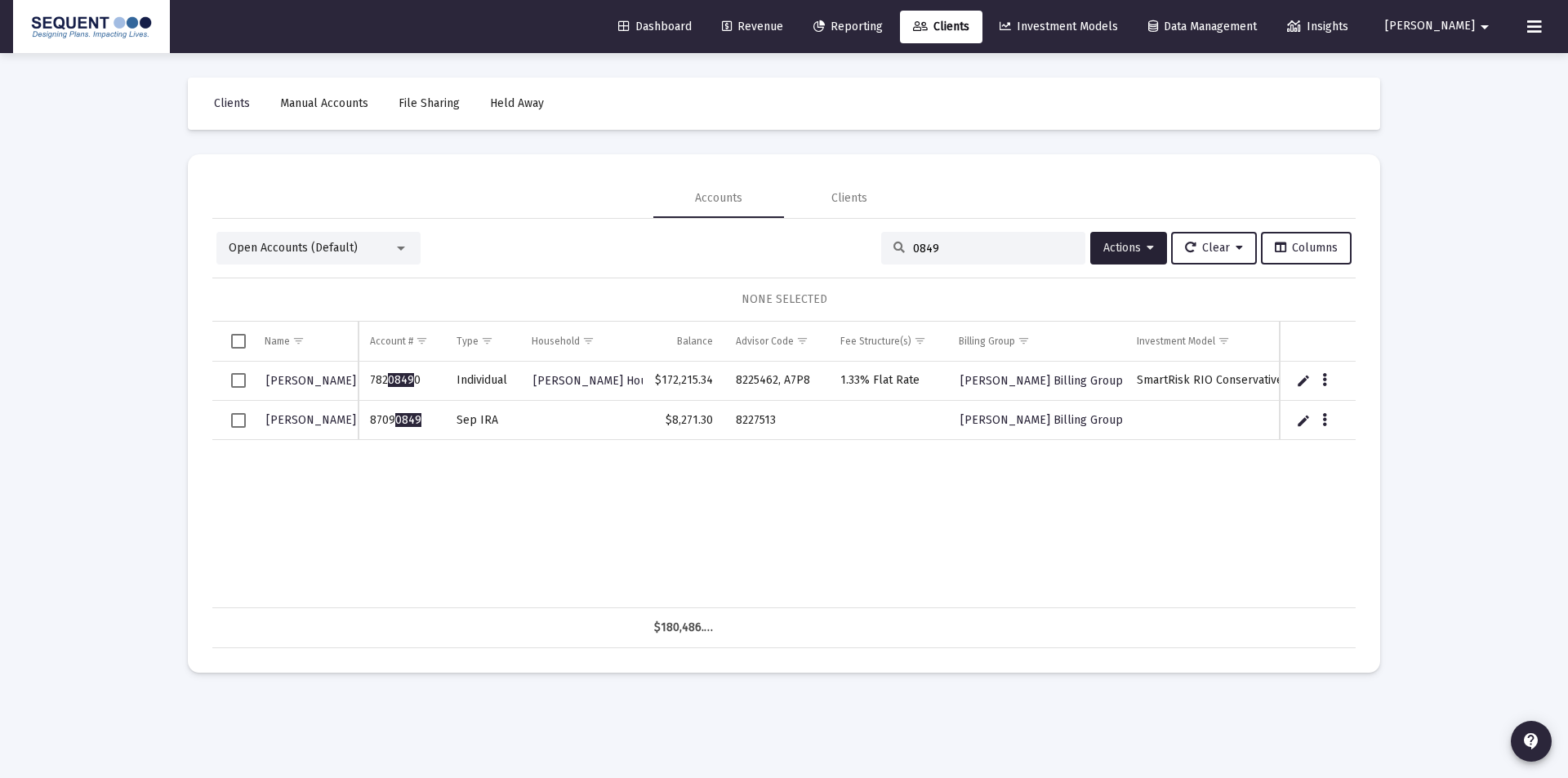
type input "0849"
drag, startPoint x: 424, startPoint y: 419, endPoint x: 366, endPoint y: 424, distance: 58.2
click at [366, 424] on td "8709 0849" at bounding box center [402, 419] width 87 height 39
copy td "8709 0849"
click at [880, 477] on div "[PERSON_NAME] 782 0849 0 Individual [PERSON_NAME] Household $172,215.34 8225462…" at bounding box center [810, 484] width 1195 height 246
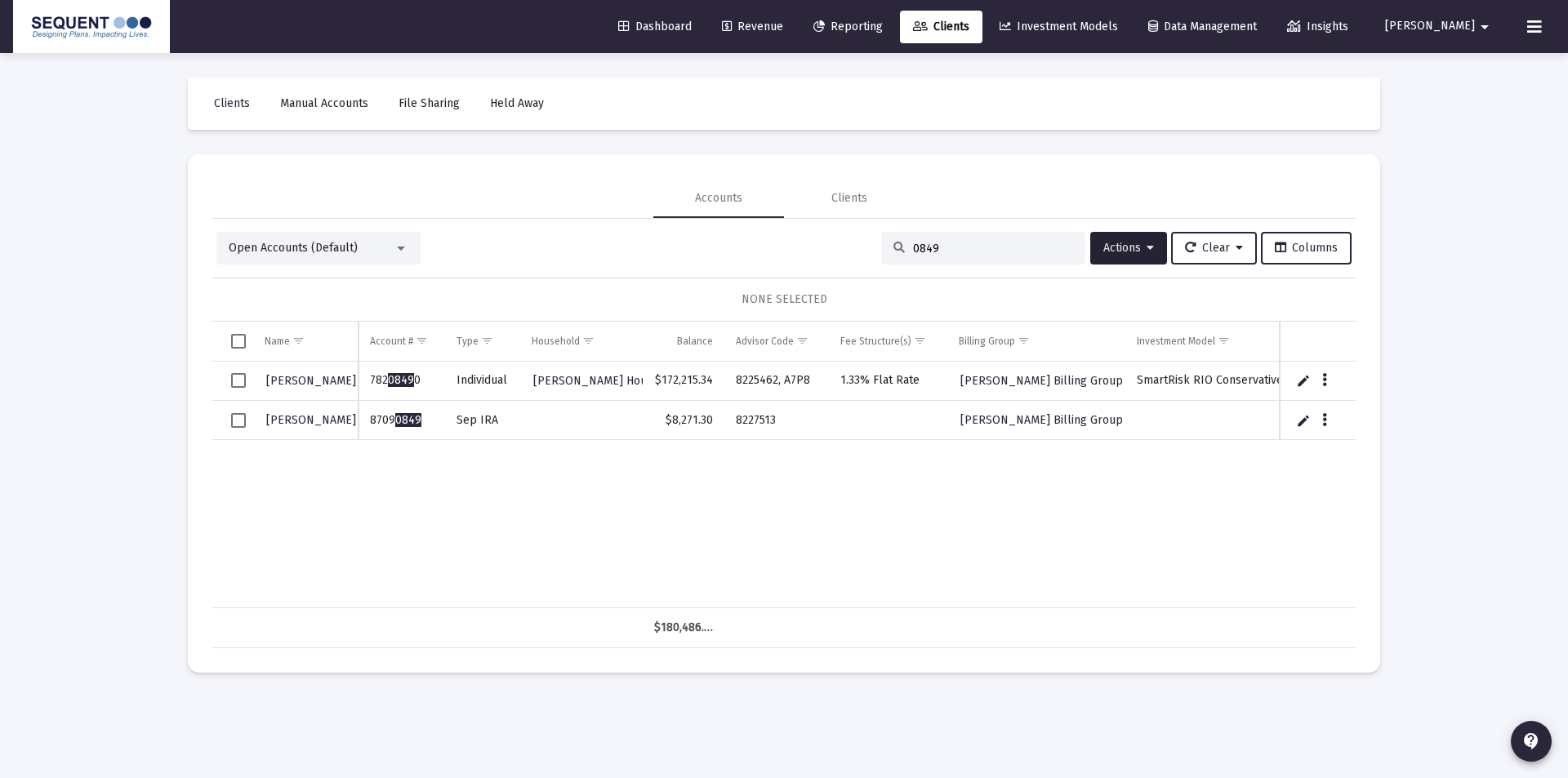
drag, startPoint x: 781, startPoint y: 421, endPoint x: 735, endPoint y: 426, distance: 46.3
click at [735, 426] on td "8227513" at bounding box center [776, 419] width 105 height 39
copy td "8227513"
click at [854, 491] on div "[PERSON_NAME] 782 0849 0 Individual [PERSON_NAME] Household $172,215.34 8225462…" at bounding box center [810, 484] width 1195 height 246
click at [1332, 420] on div "Data grid" at bounding box center [1325, 418] width 20 height 14
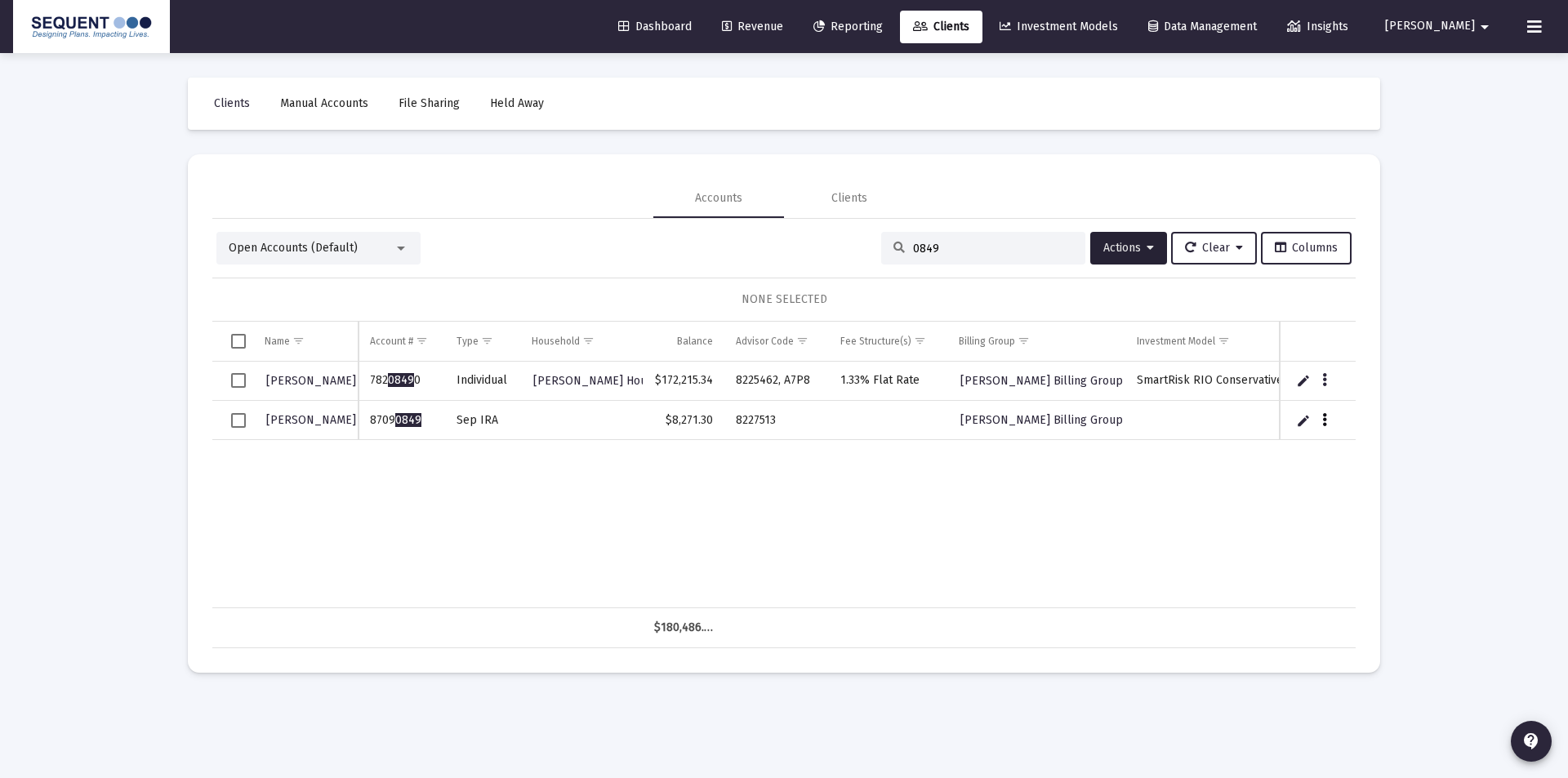
click at [1323, 421] on icon "Data grid" at bounding box center [1324, 420] width 5 height 20
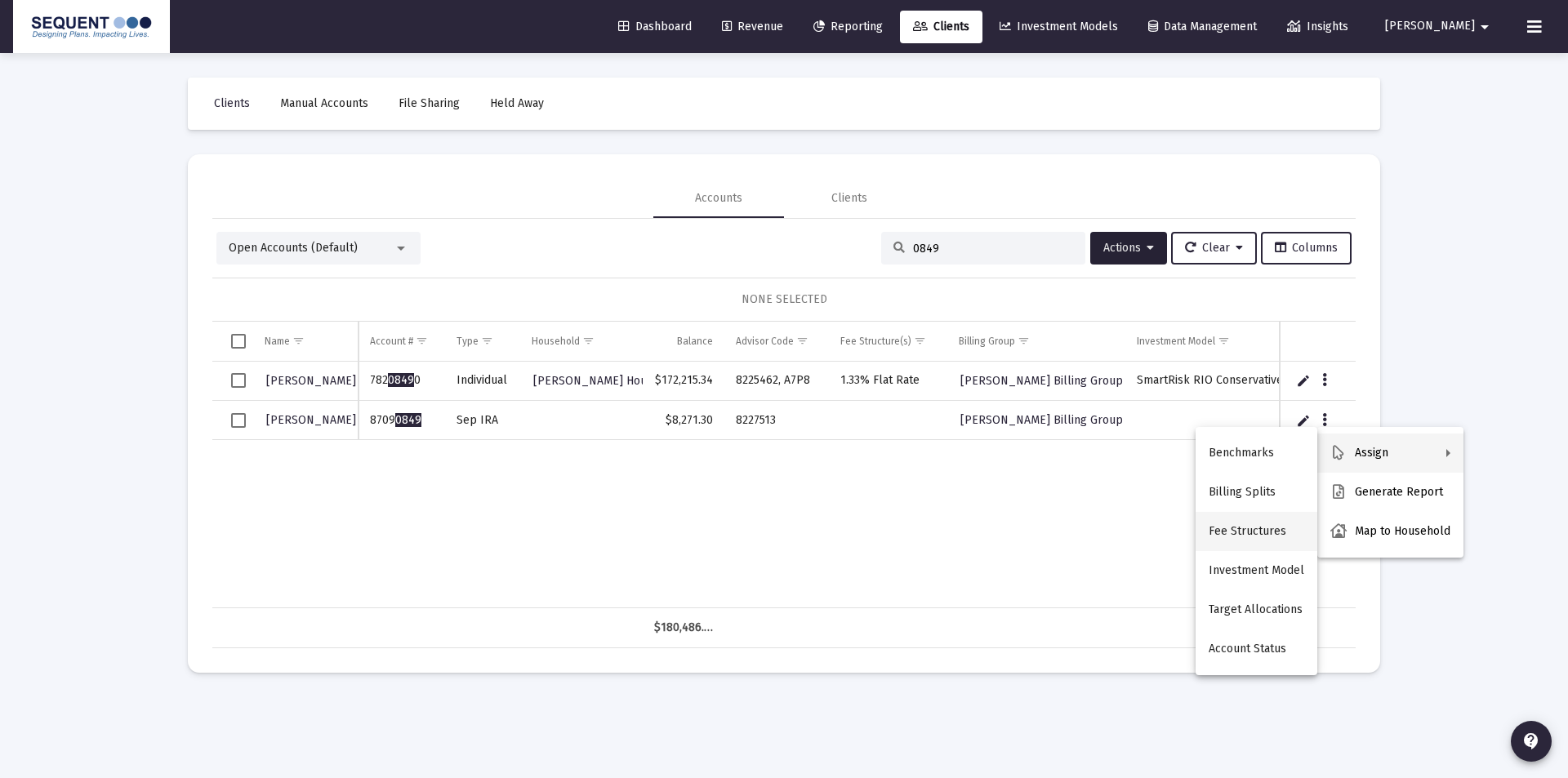
click at [1266, 529] on button "Fee Structures" at bounding box center [1257, 531] width 122 height 39
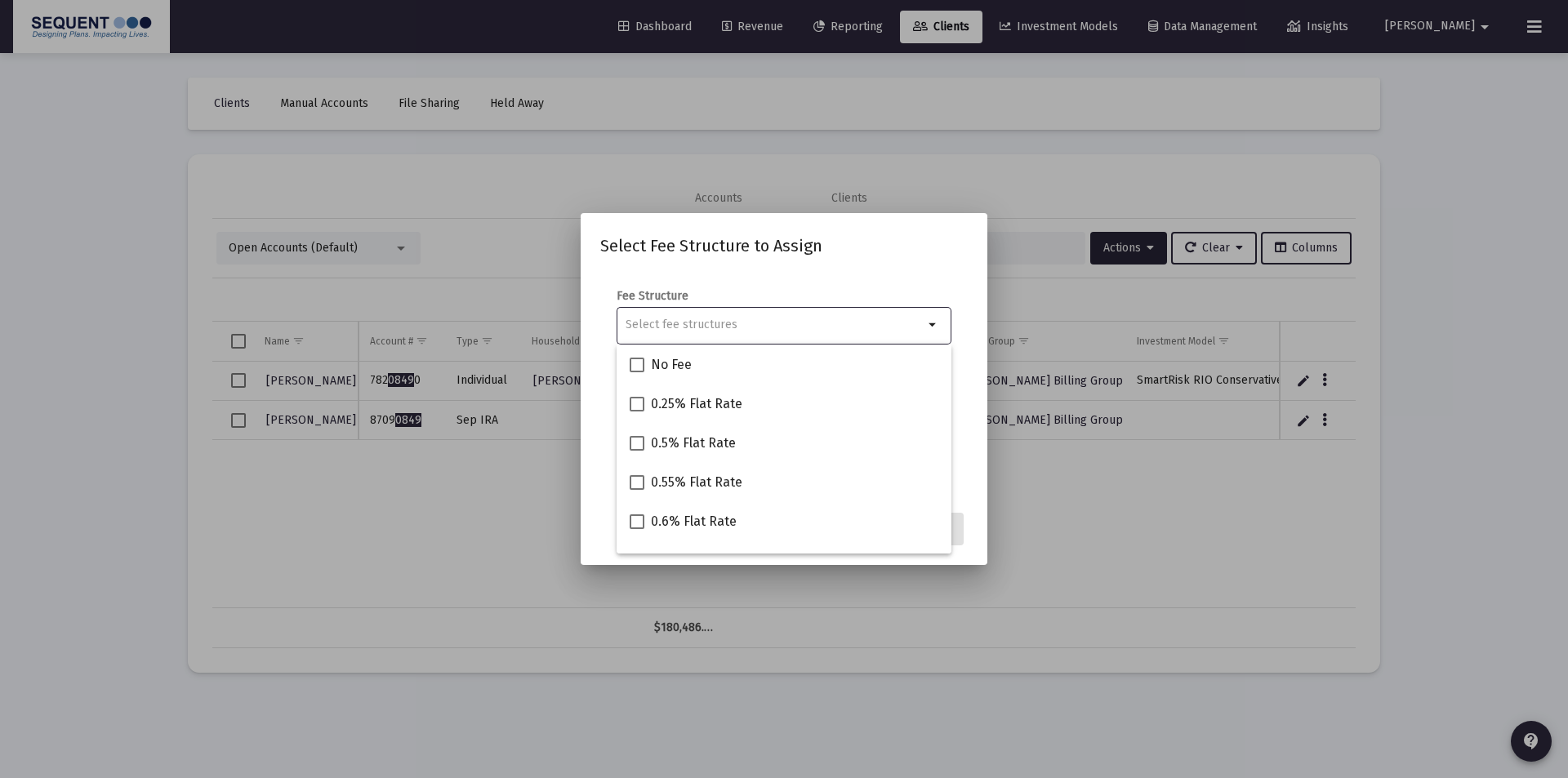
click at [758, 326] on input "Selection" at bounding box center [774, 325] width 298 height 13
type input "1"
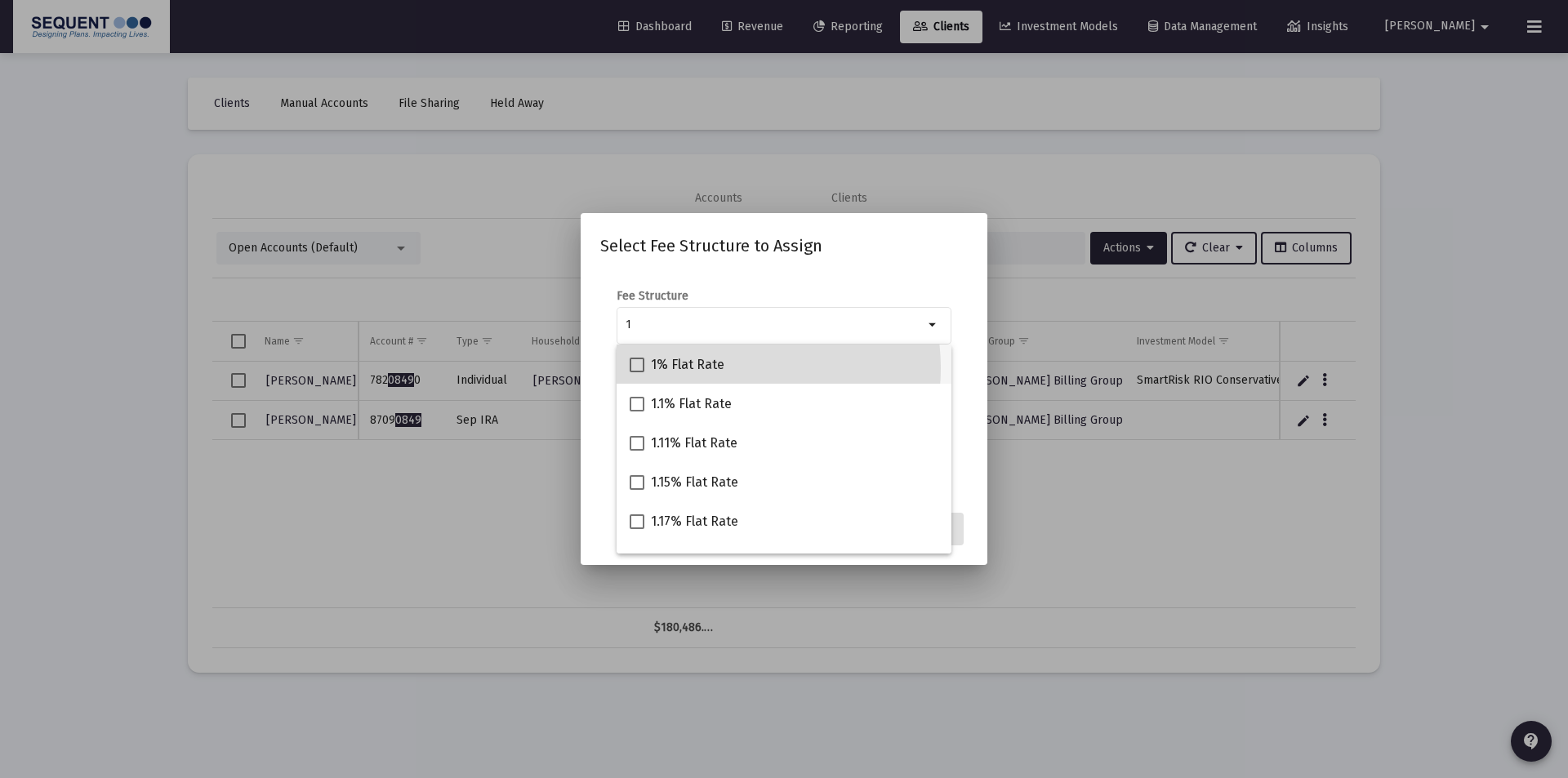
click at [730, 368] on div "1% Flat Rate" at bounding box center [784, 363] width 308 height 39
checkbox input "true"
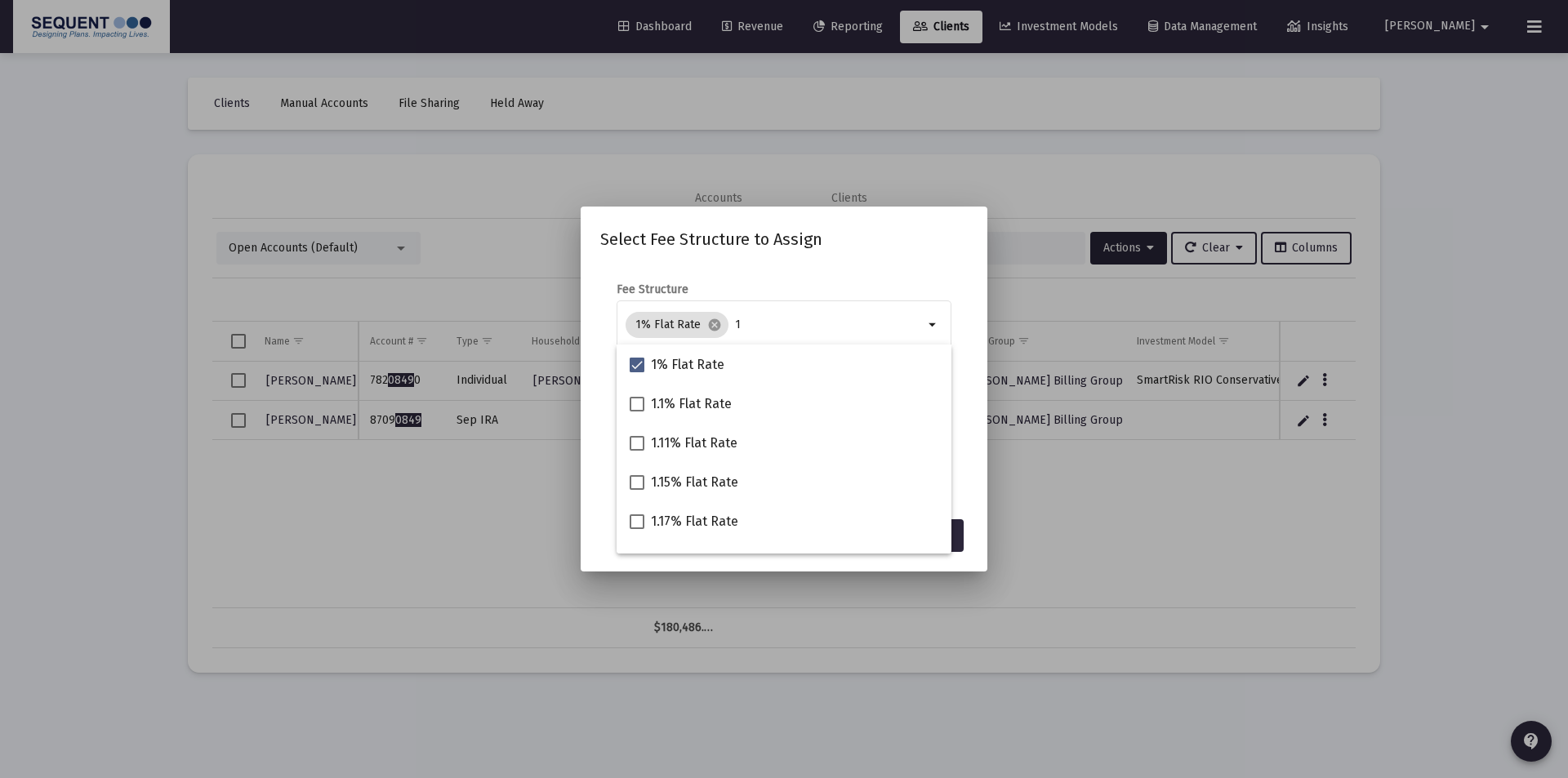
click at [912, 277] on mat-dialog-content "Fee Structure 1% Flat Rate cancel 1 arrow_drop_down Notes You are assigning 1 a…" at bounding box center [783, 387] width 406 height 244
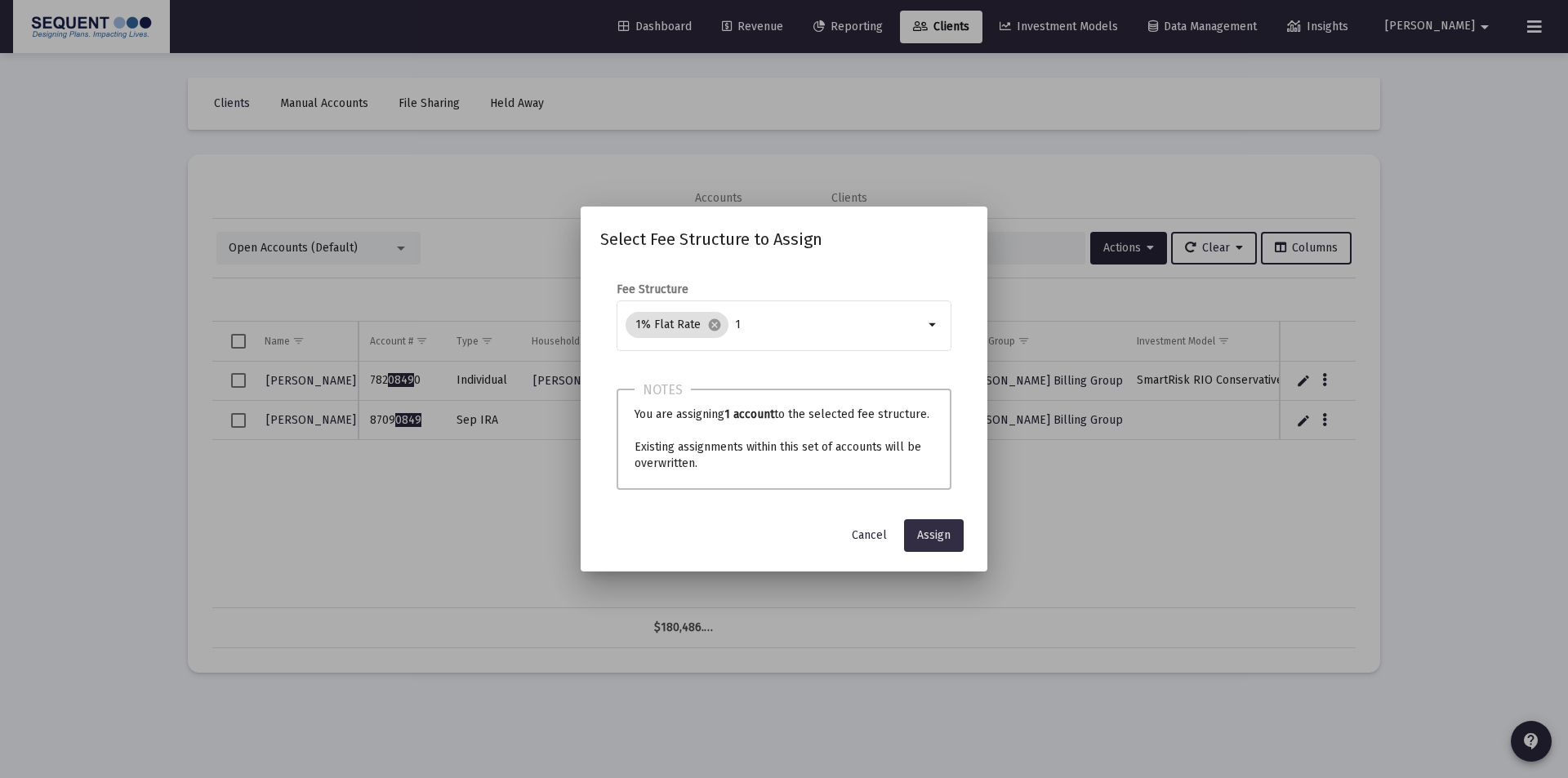
click at [953, 528] on button "Assign" at bounding box center [933, 535] width 60 height 32
